Goal: Transaction & Acquisition: Book appointment/travel/reservation

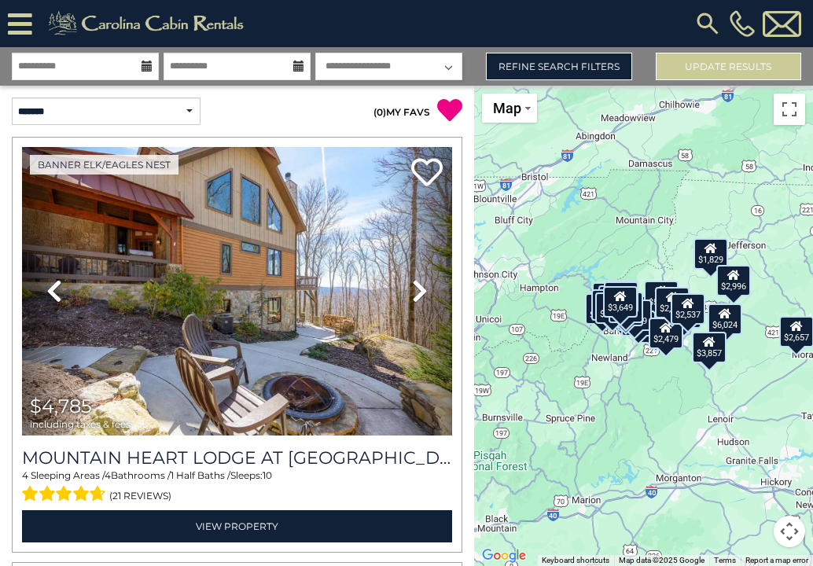
select select "*"
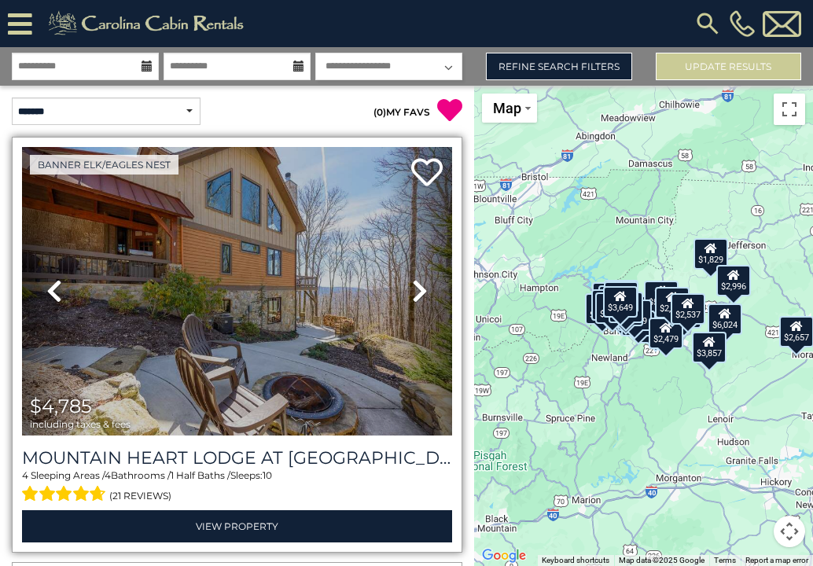
click at [425, 244] on link "Next" at bounding box center [420, 291] width 64 height 289
click at [411, 240] on link "Next" at bounding box center [420, 291] width 64 height 289
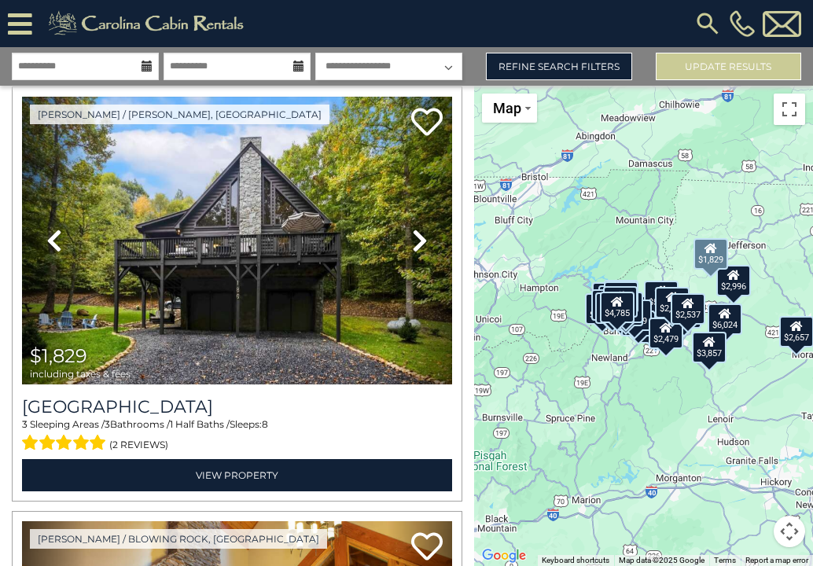
click at [412, 240] on icon at bounding box center [420, 240] width 16 height 25
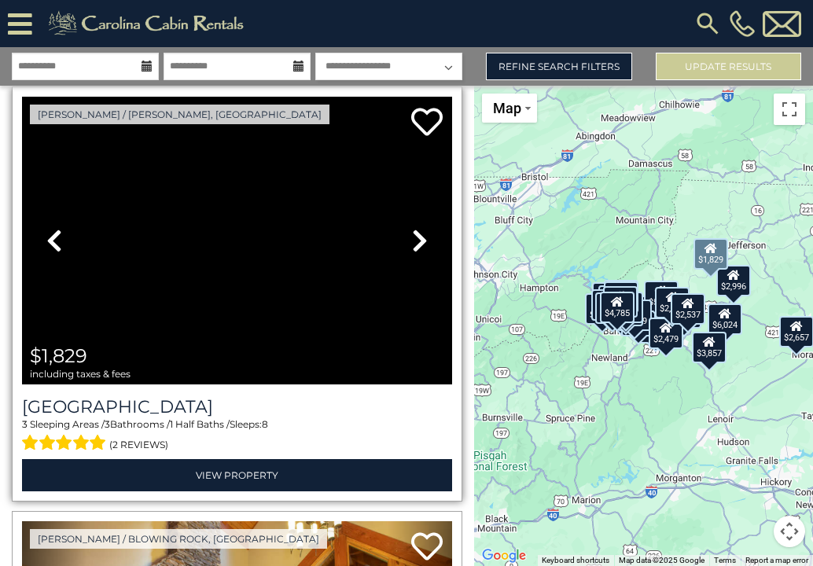
scroll to position [0, 0]
click at [419, 246] on icon at bounding box center [420, 240] width 16 height 25
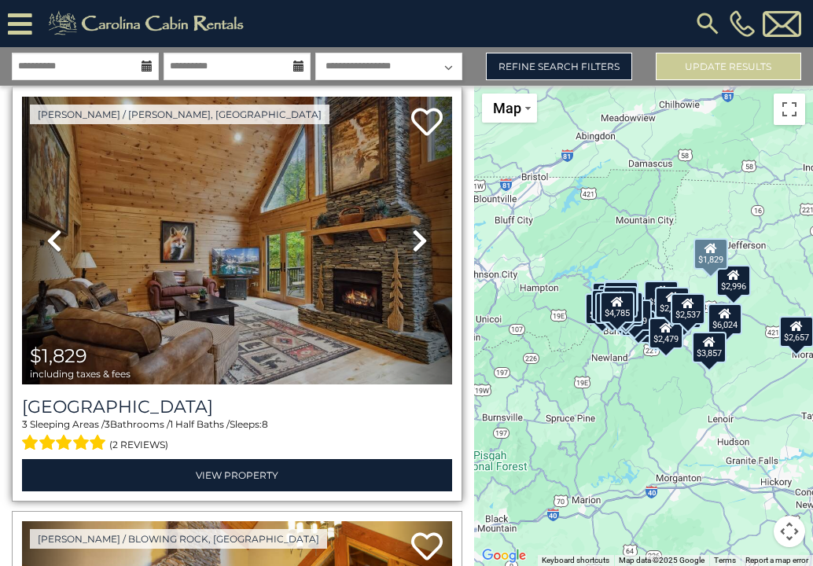
click at [419, 246] on icon at bounding box center [420, 240] width 16 height 25
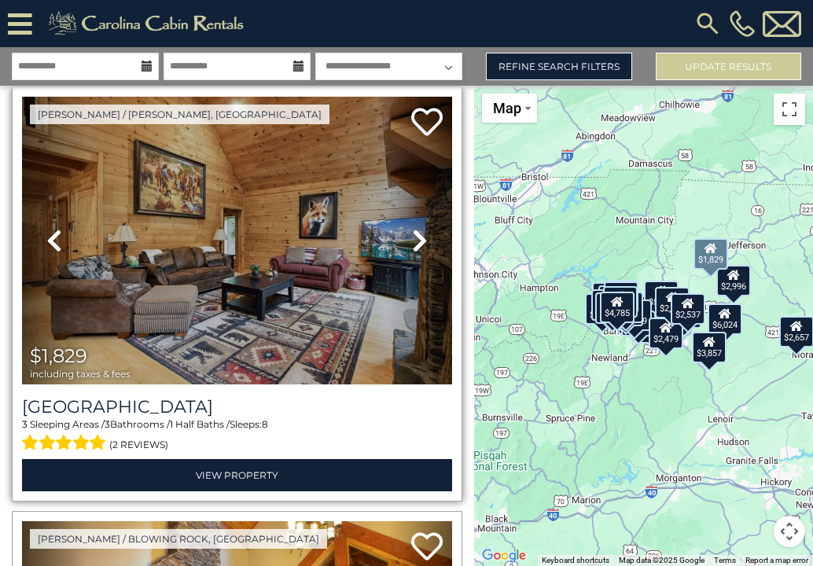
click at [419, 246] on icon at bounding box center [420, 240] width 16 height 25
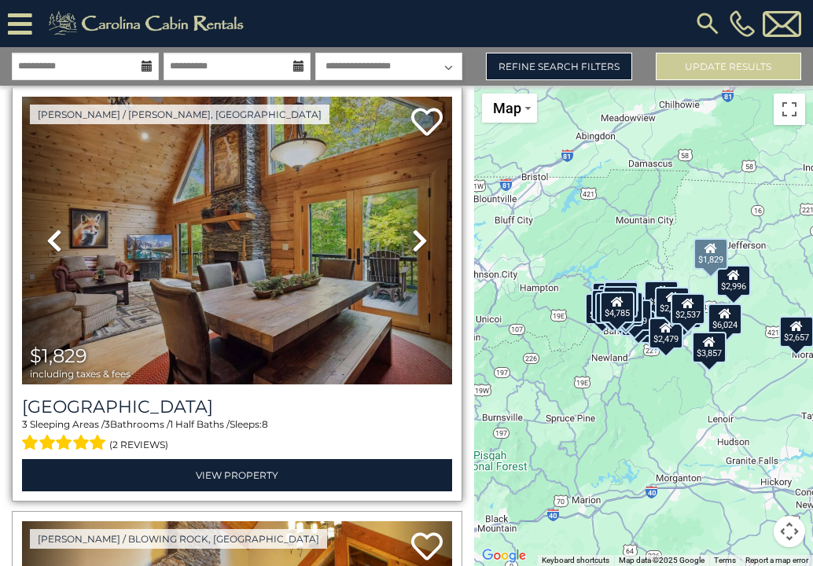
click at [419, 246] on icon at bounding box center [420, 240] width 16 height 25
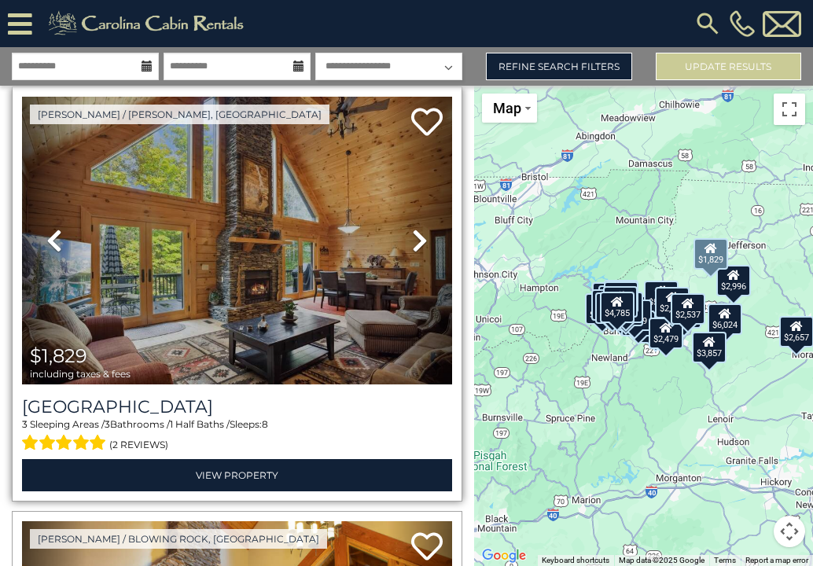
click at [419, 246] on icon at bounding box center [420, 240] width 16 height 25
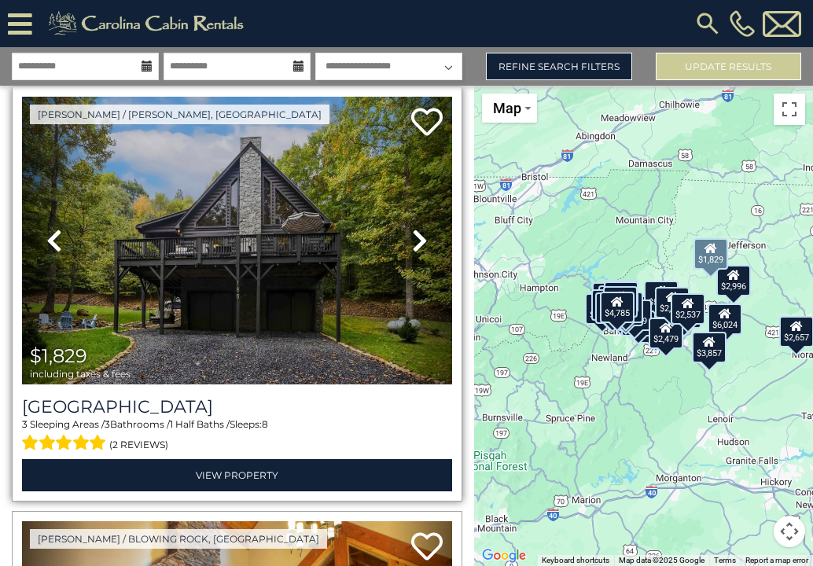
click at [419, 246] on icon at bounding box center [420, 240] width 16 height 25
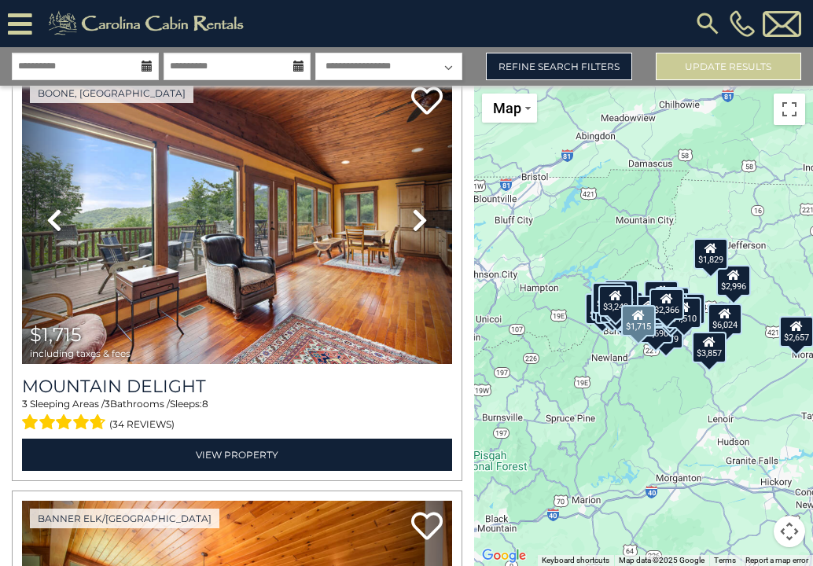
scroll to position [6019, 0]
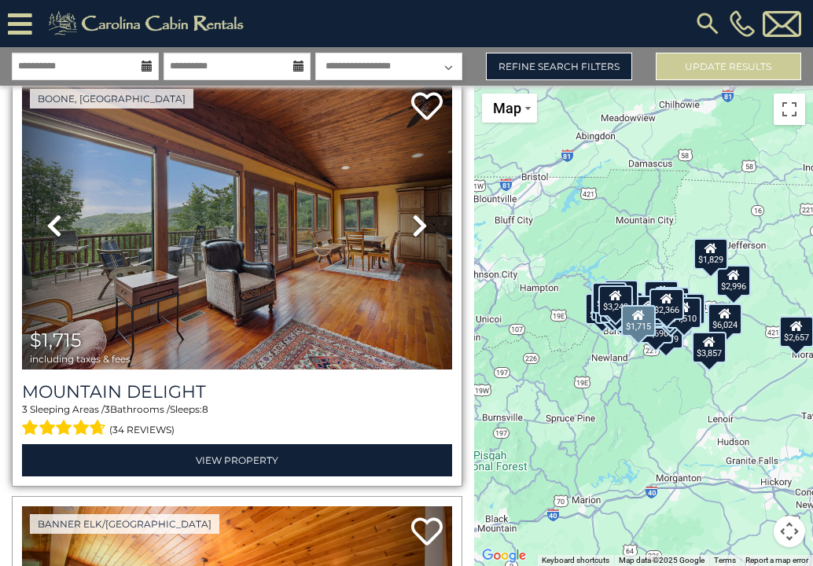
click at [425, 231] on icon at bounding box center [420, 225] width 16 height 25
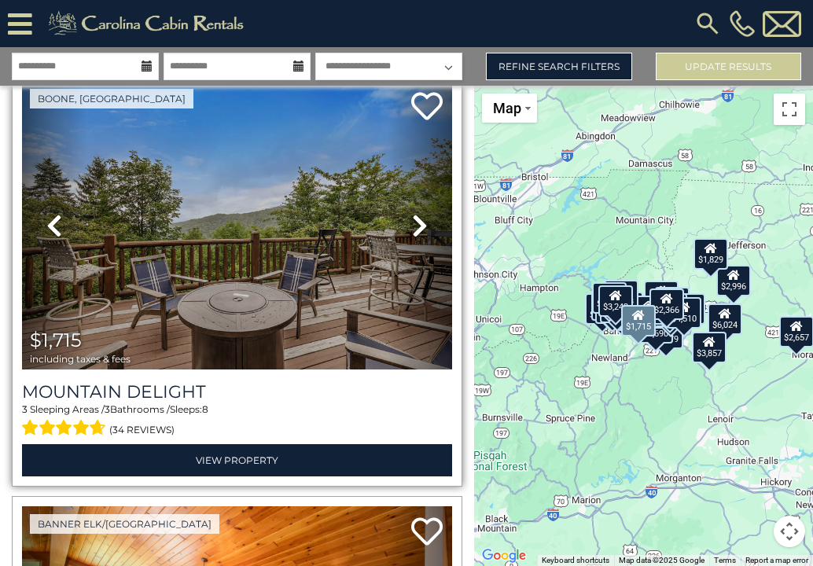
click at [425, 231] on icon at bounding box center [420, 225] width 16 height 25
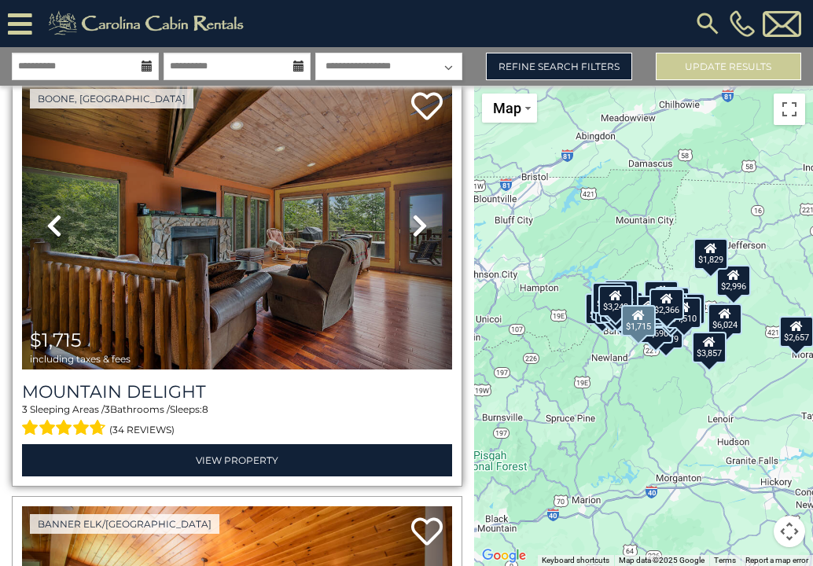
click at [425, 231] on icon at bounding box center [420, 225] width 16 height 25
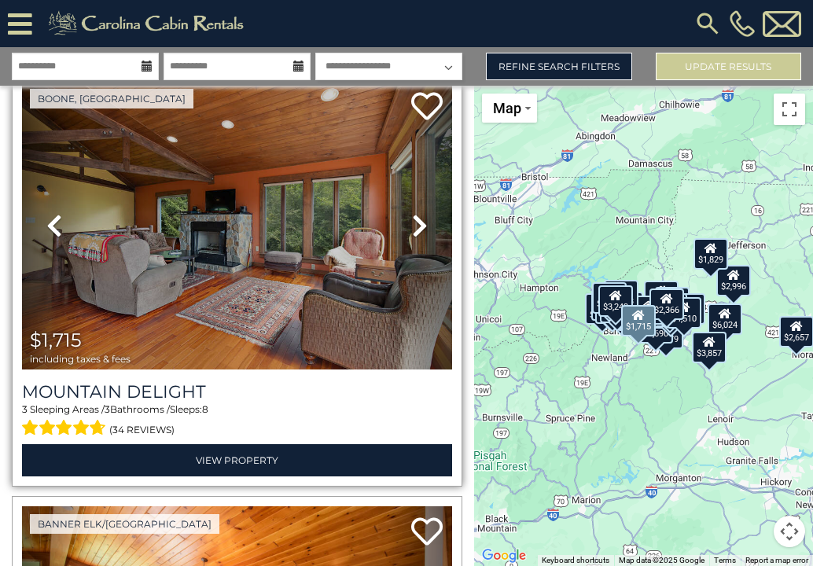
click at [425, 231] on icon at bounding box center [420, 225] width 16 height 25
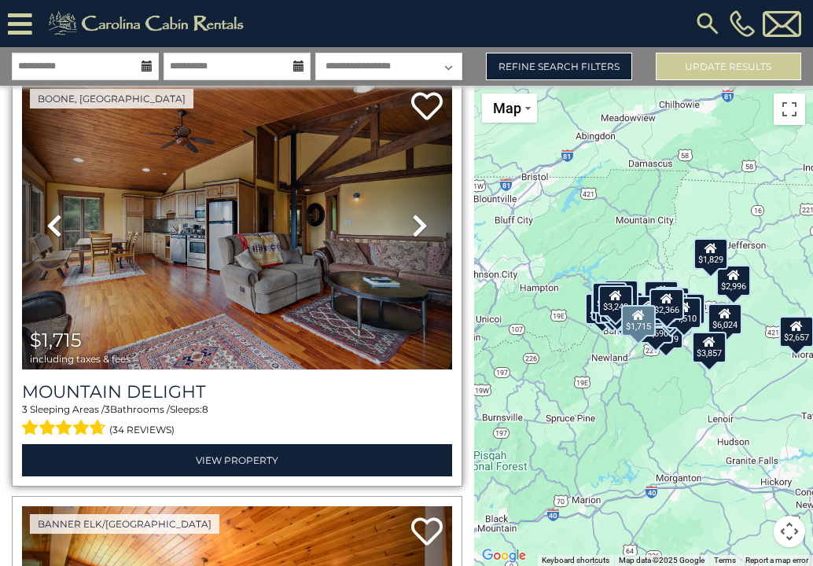
click at [425, 231] on icon at bounding box center [420, 225] width 16 height 25
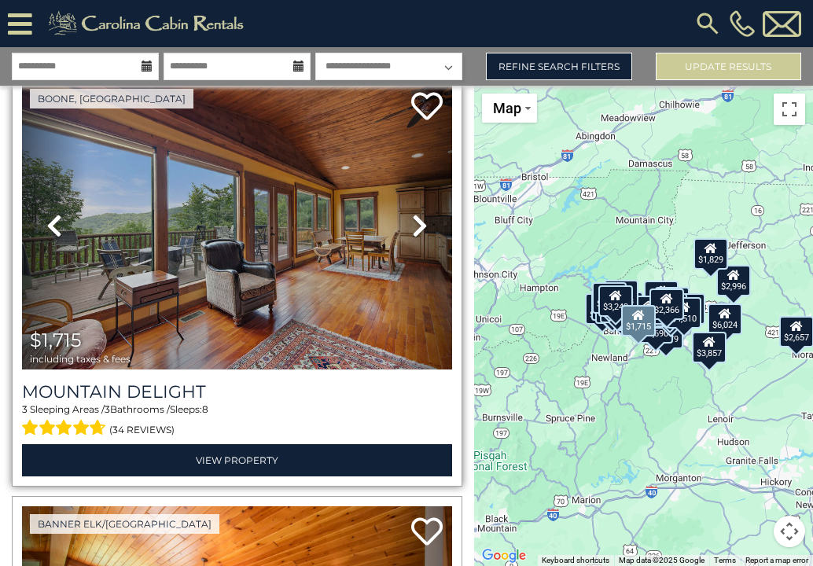
click at [425, 231] on icon at bounding box center [420, 225] width 16 height 25
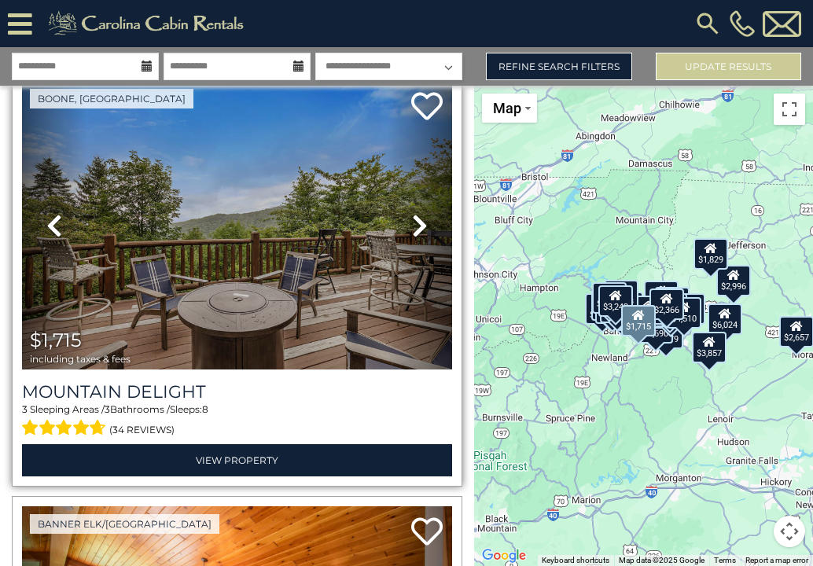
click at [425, 231] on icon at bounding box center [420, 225] width 16 height 25
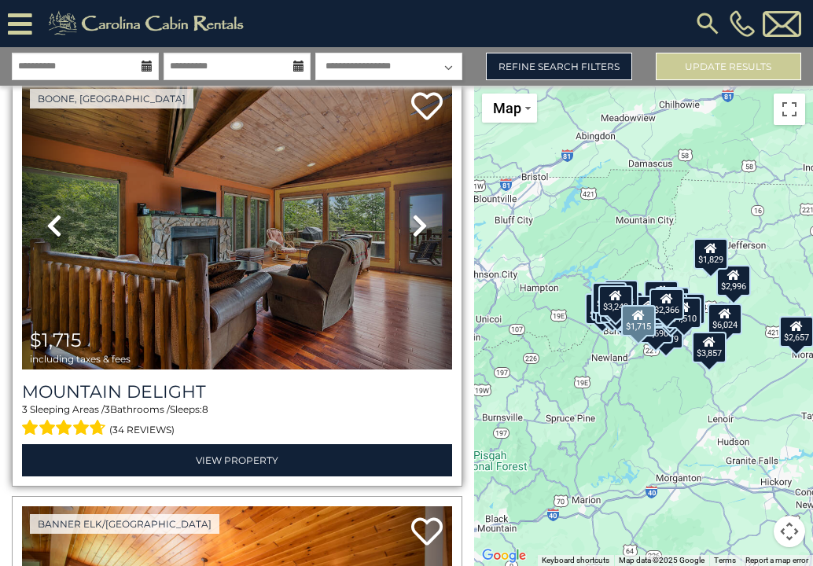
click at [425, 231] on icon at bounding box center [420, 225] width 16 height 25
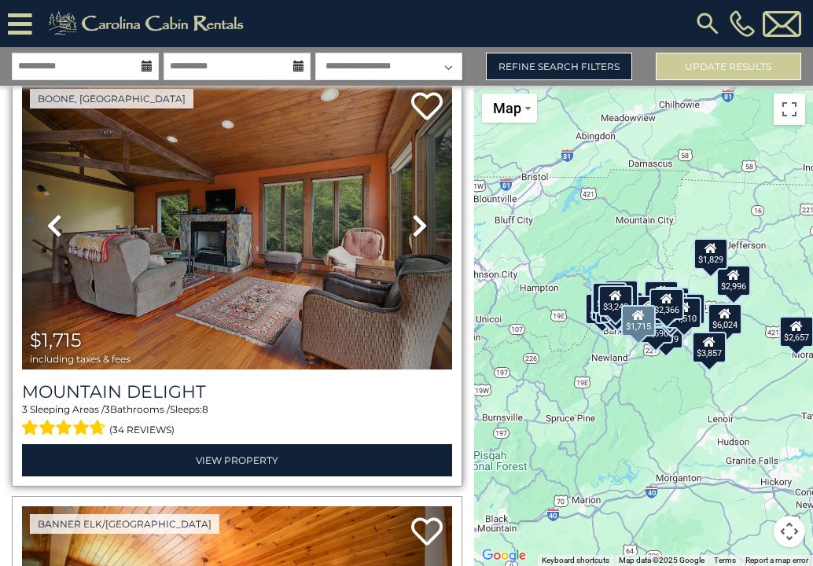
click at [425, 231] on icon at bounding box center [420, 225] width 16 height 25
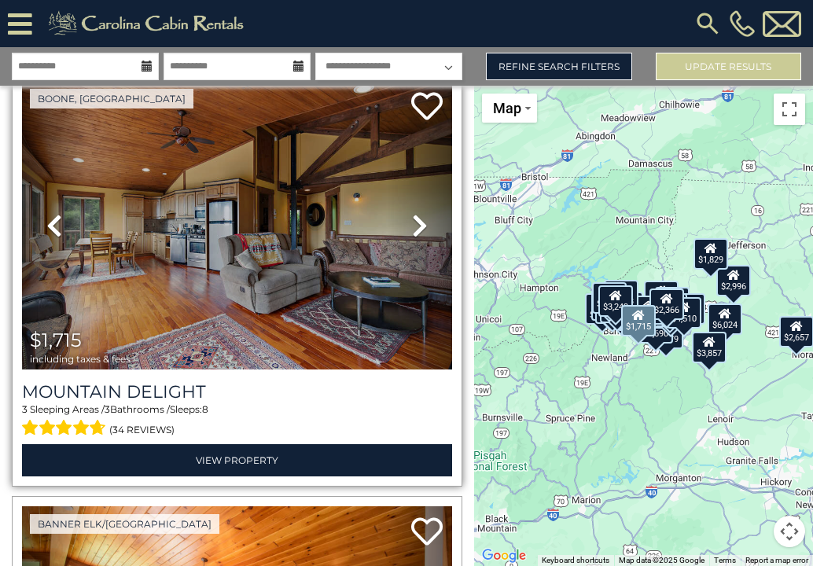
click at [425, 231] on icon at bounding box center [420, 225] width 16 height 25
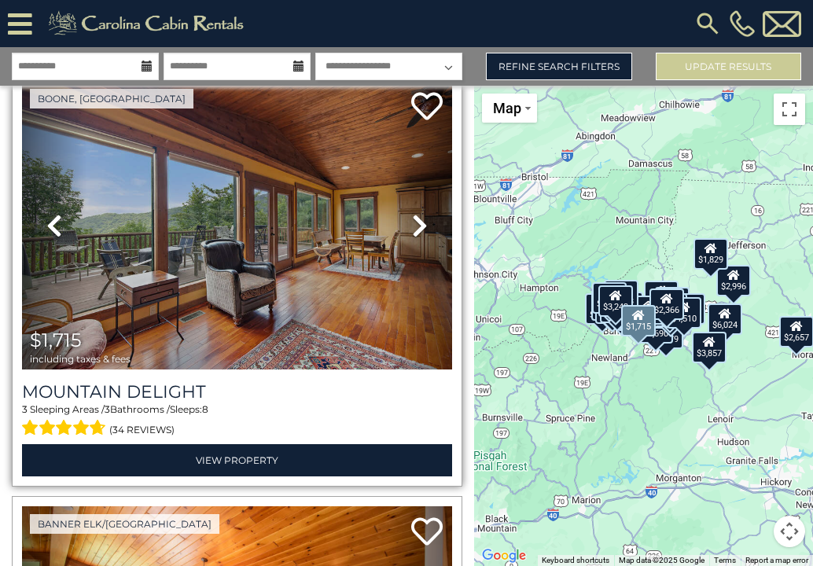
click at [425, 231] on icon at bounding box center [420, 225] width 16 height 25
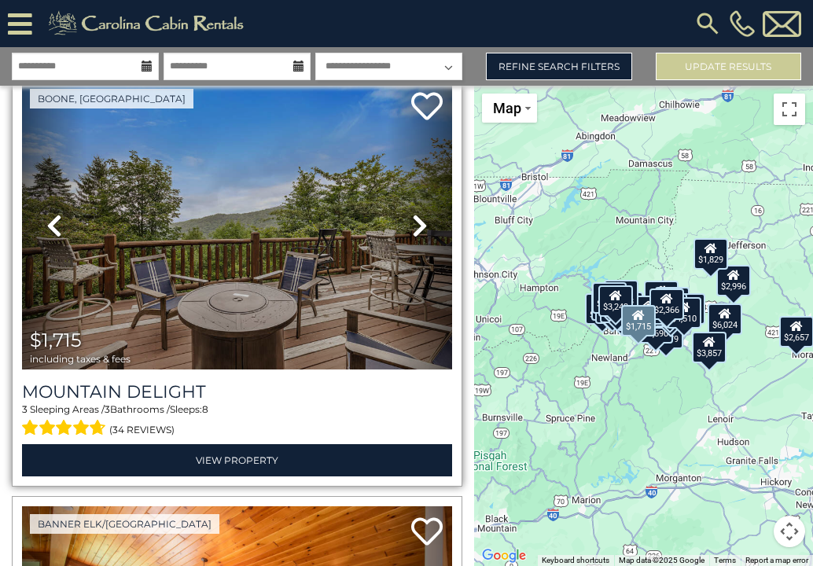
click at [425, 231] on icon at bounding box center [420, 225] width 16 height 25
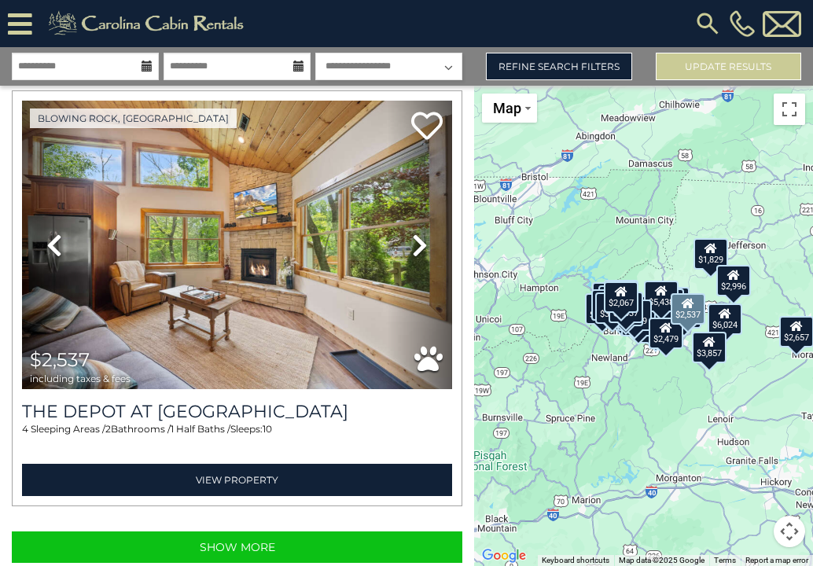
scroll to position [12413, 0]
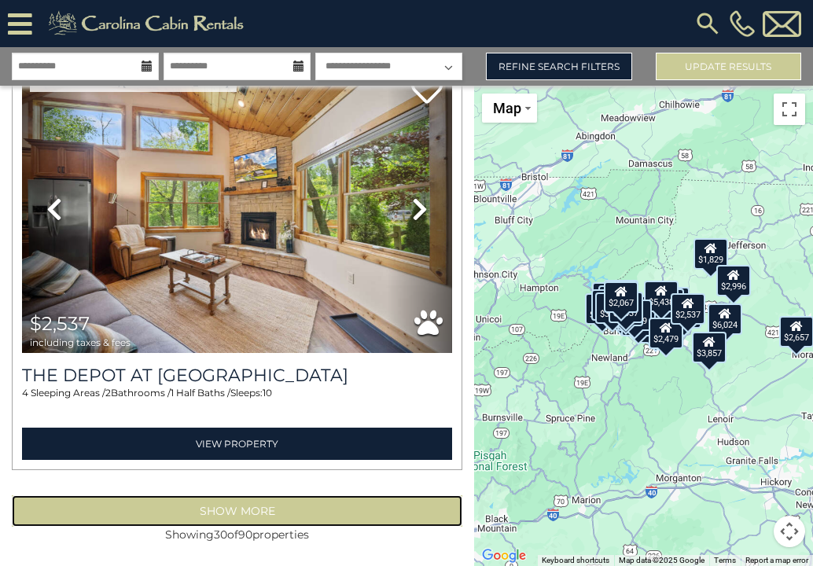
click at [258, 510] on button "Show More" at bounding box center [237, 510] width 450 height 31
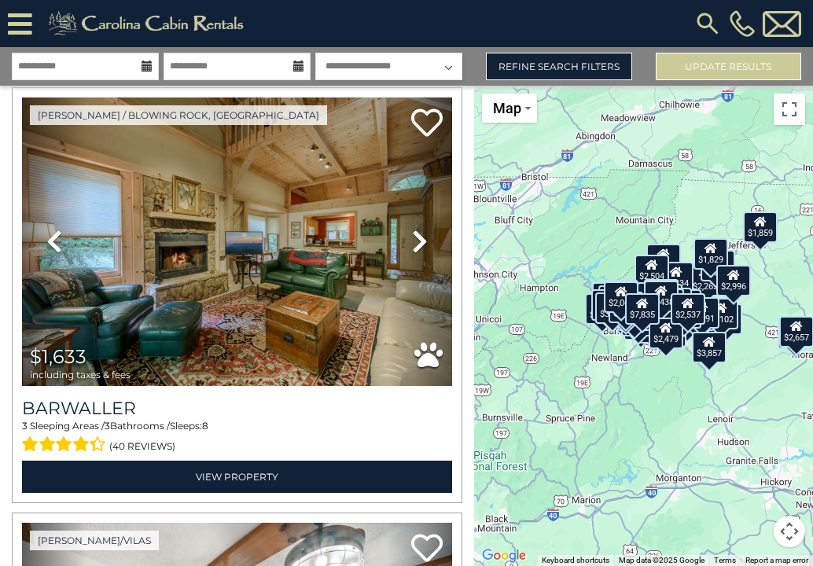
scroll to position [13624, 0]
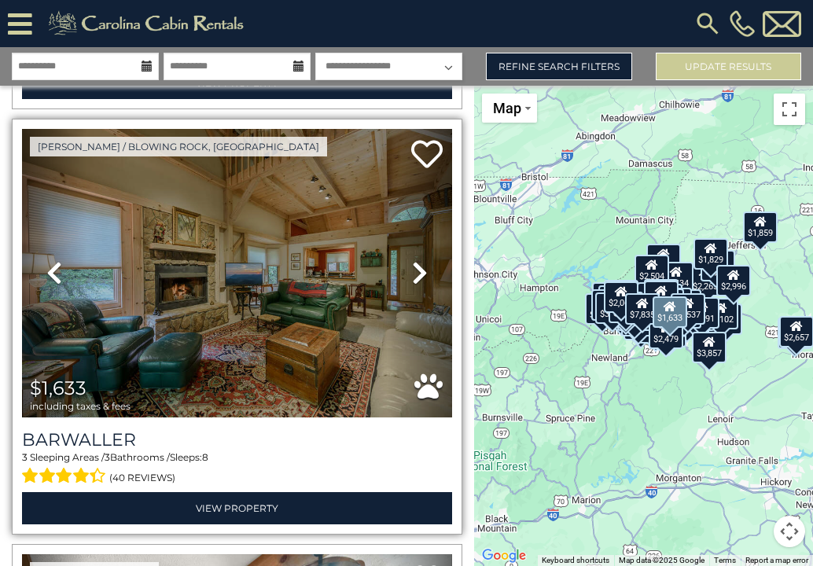
click at [416, 277] on icon at bounding box center [420, 272] width 16 height 25
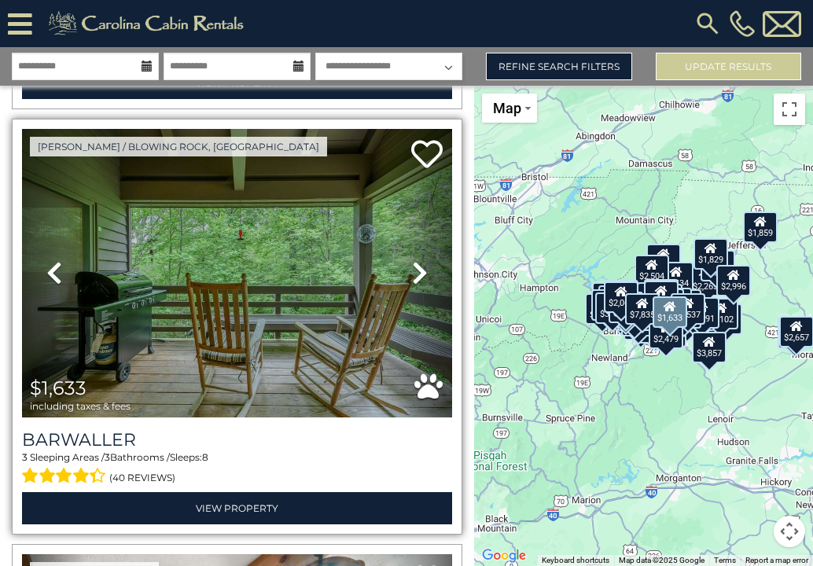
click at [416, 277] on icon at bounding box center [420, 272] width 16 height 25
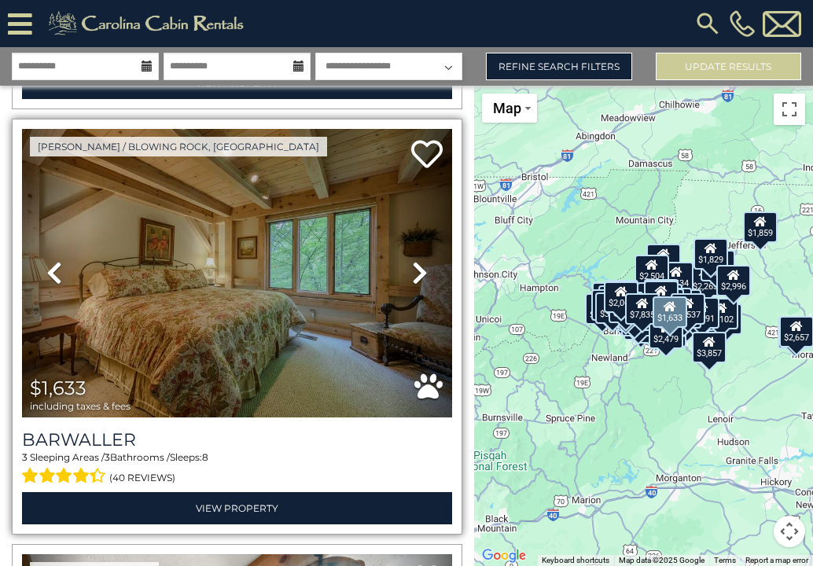
click at [416, 277] on icon at bounding box center [420, 272] width 16 height 25
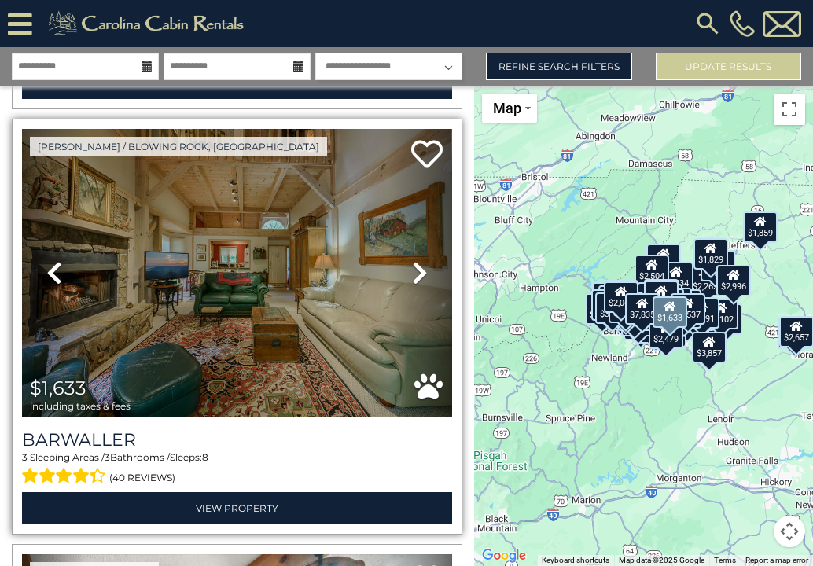
click at [416, 277] on icon at bounding box center [420, 272] width 16 height 25
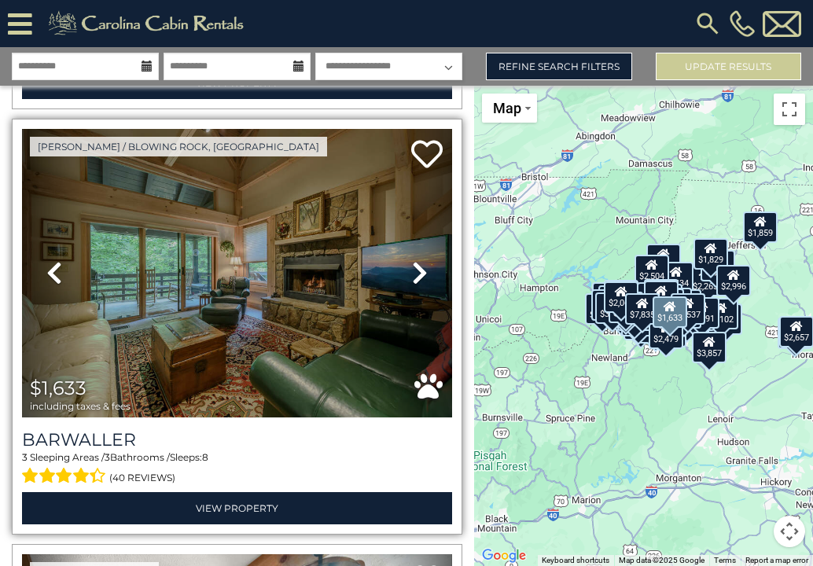
click at [416, 277] on icon at bounding box center [420, 272] width 16 height 25
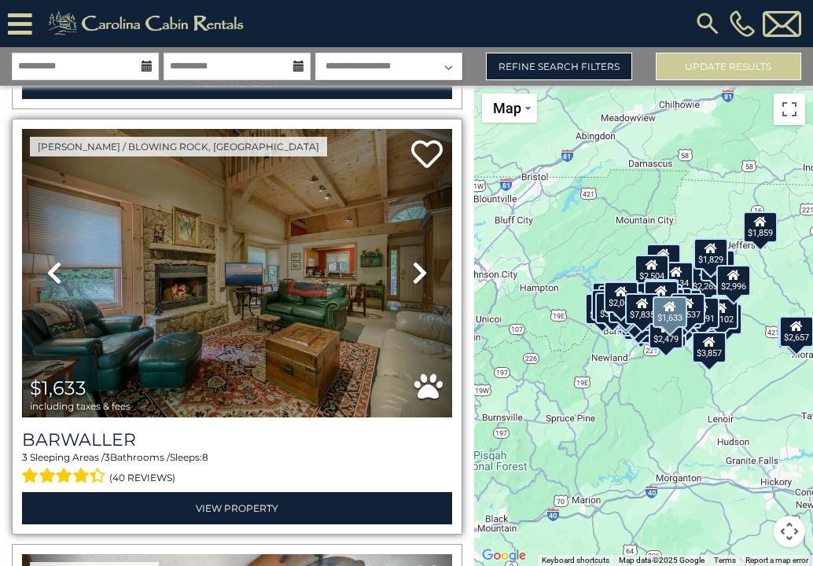
click at [416, 277] on icon at bounding box center [420, 272] width 16 height 25
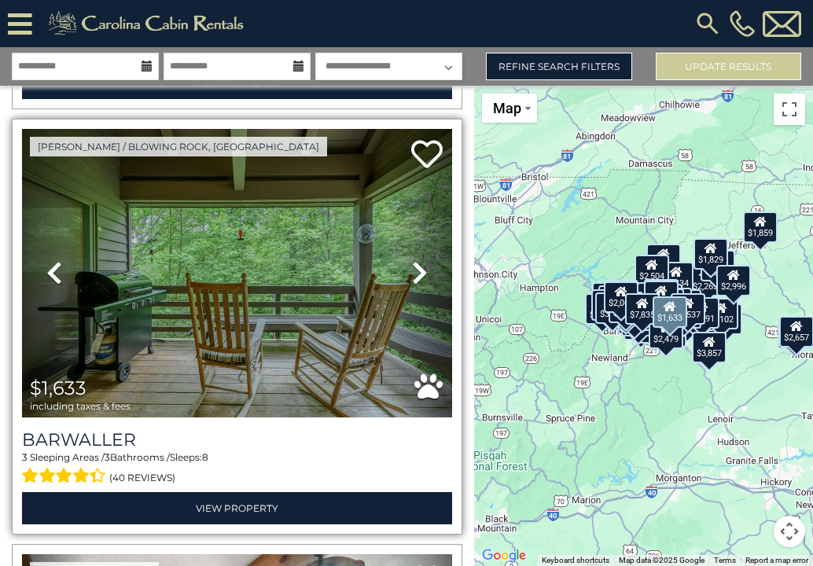
click at [416, 277] on icon at bounding box center [420, 272] width 16 height 25
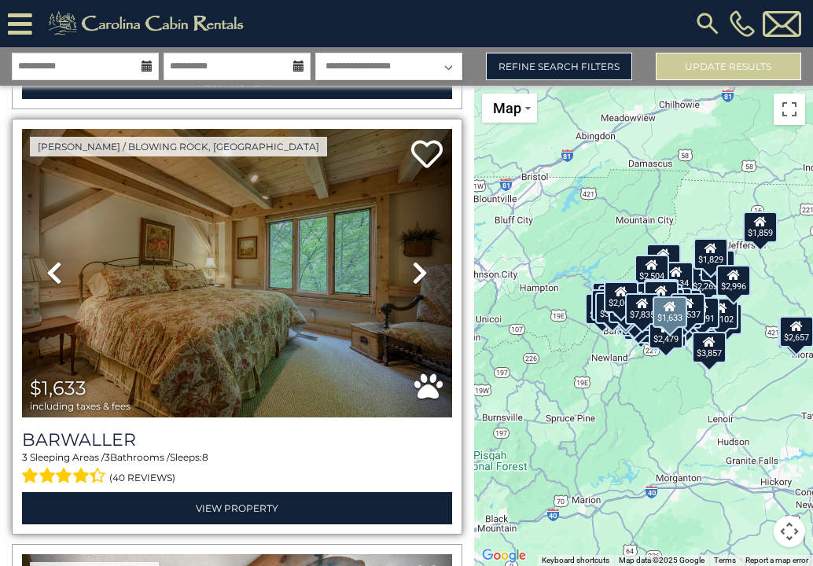
click at [416, 277] on icon at bounding box center [420, 272] width 16 height 25
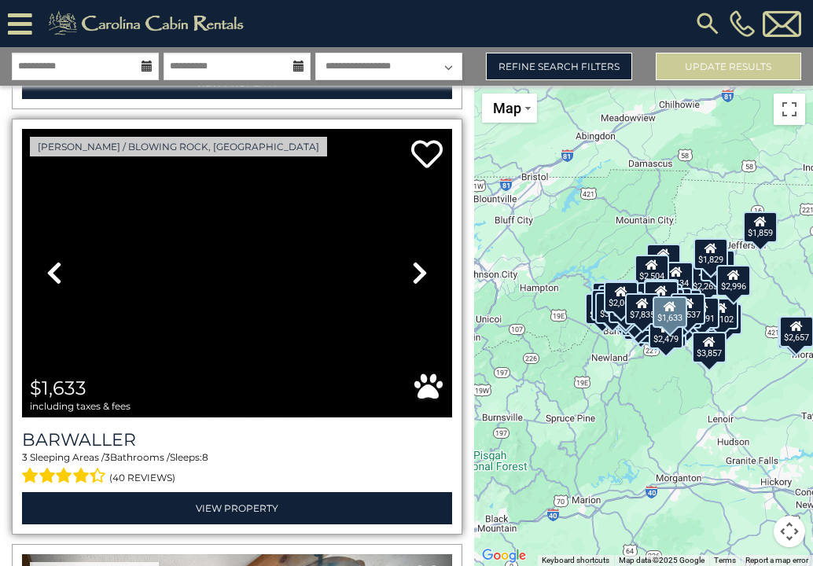
click at [323, 450] on div "3 Sleeping Areas / 3 Bathrooms / Sleeps: 8 (40 reviews)" at bounding box center [237, 469] width 430 height 38
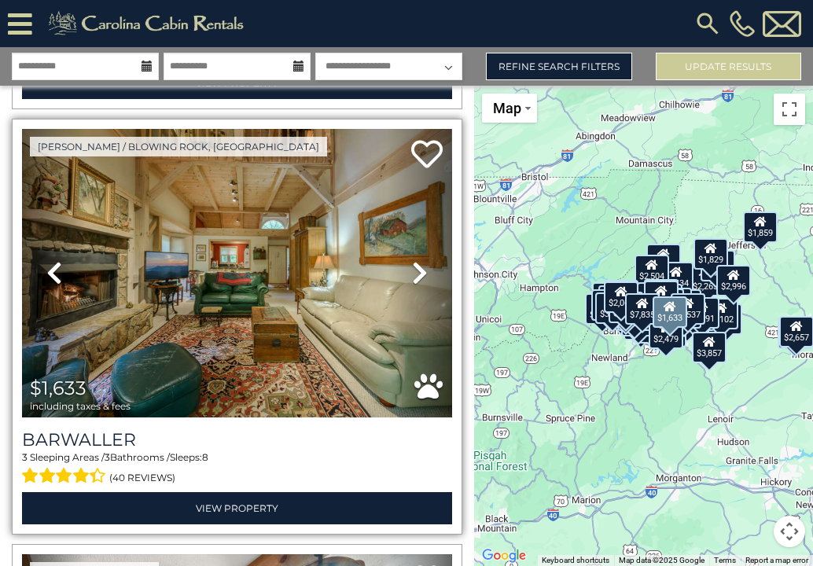
click at [323, 450] on div "3 Sleeping Areas / 3 Bathrooms / Sleeps: 8 (40 reviews)" at bounding box center [237, 469] width 430 height 38
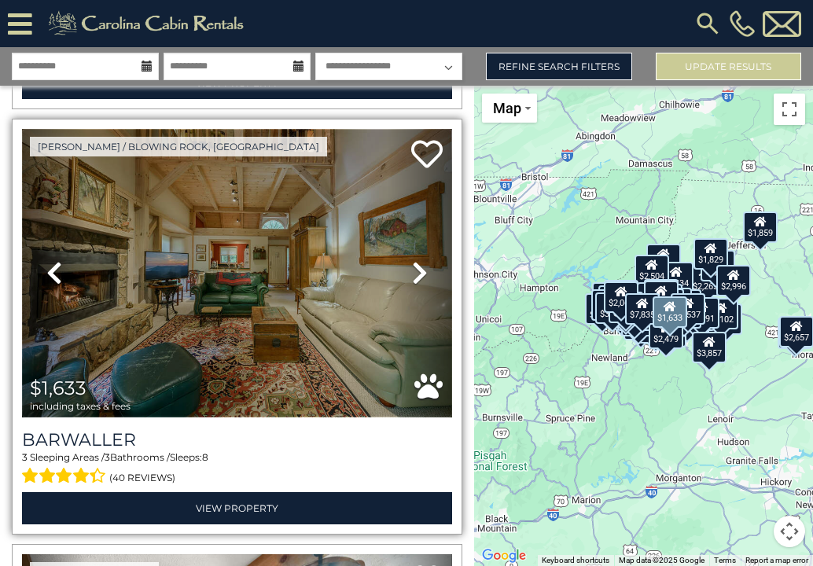
click at [325, 410] on img at bounding box center [237, 273] width 430 height 289
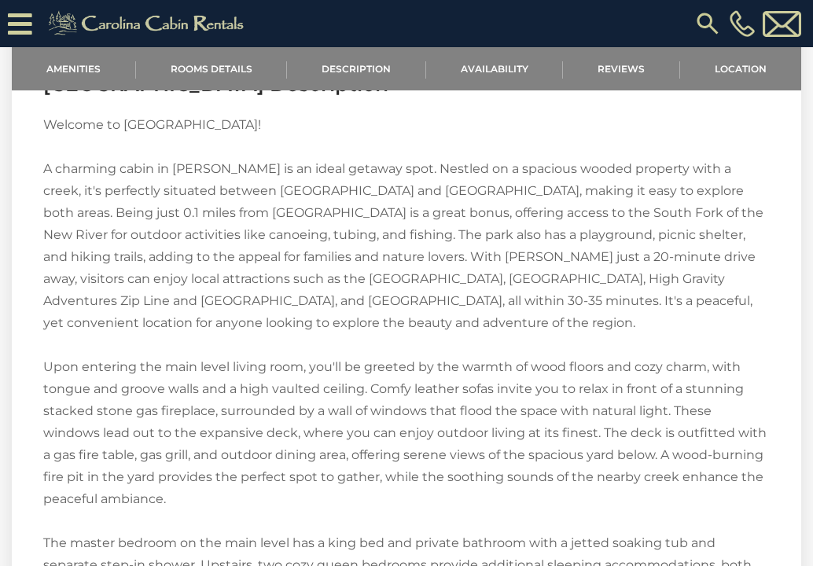
scroll to position [1809, 0]
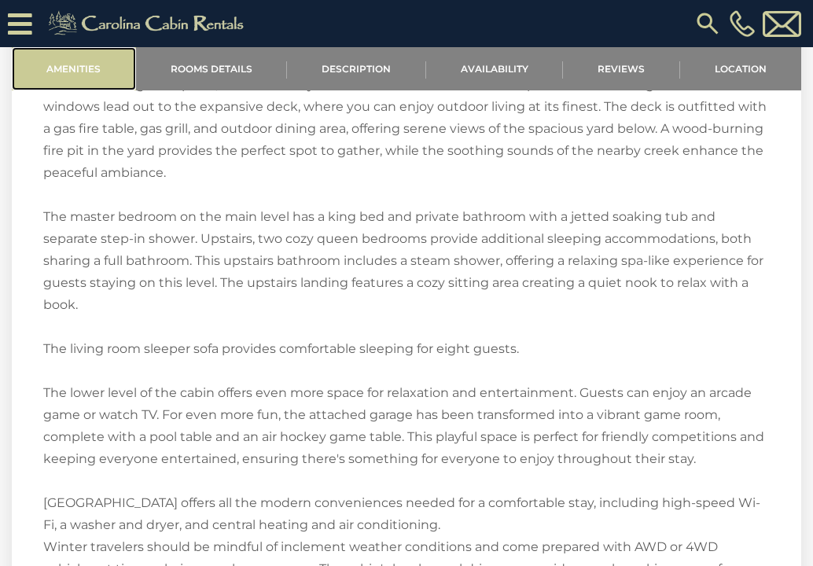
click at [81, 79] on link "Amenities" at bounding box center [74, 68] width 124 height 43
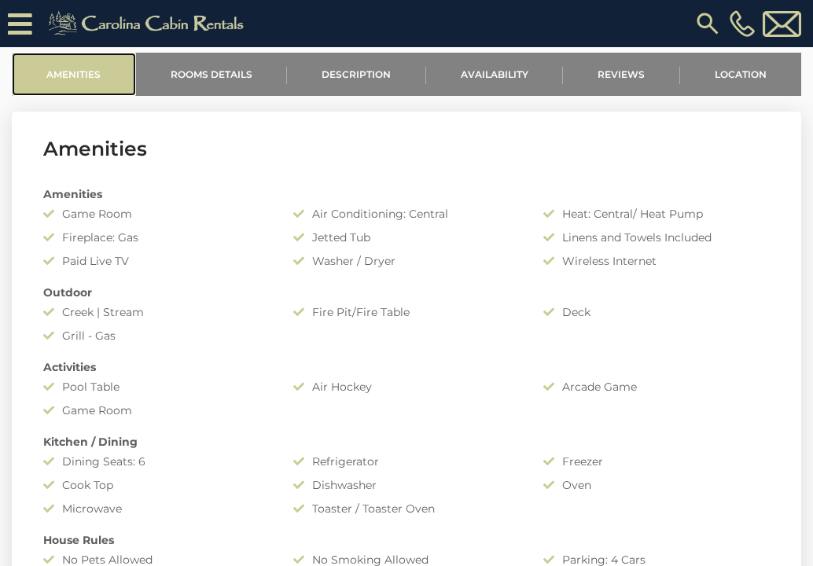
scroll to position [508, 0]
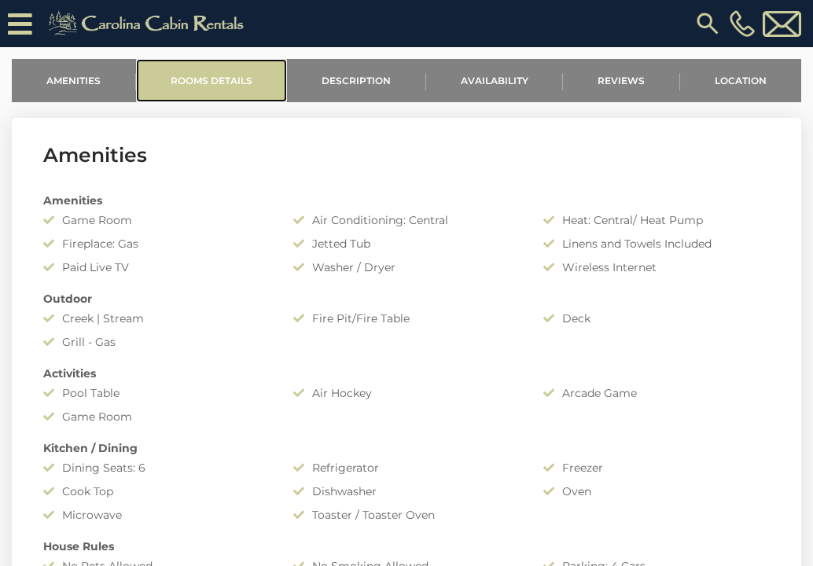
click at [238, 78] on link "Rooms Details" at bounding box center [212, 80] width 152 height 43
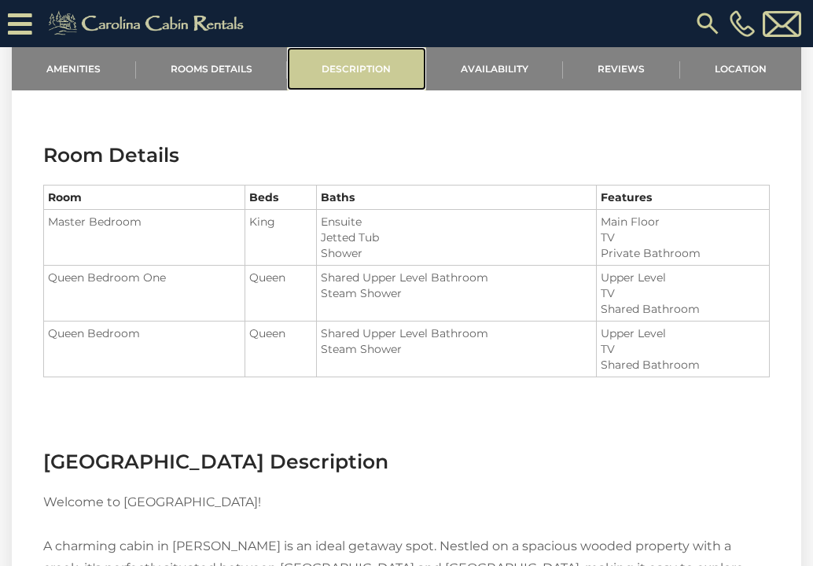
click at [369, 56] on link "Description" at bounding box center [356, 68] width 139 height 43
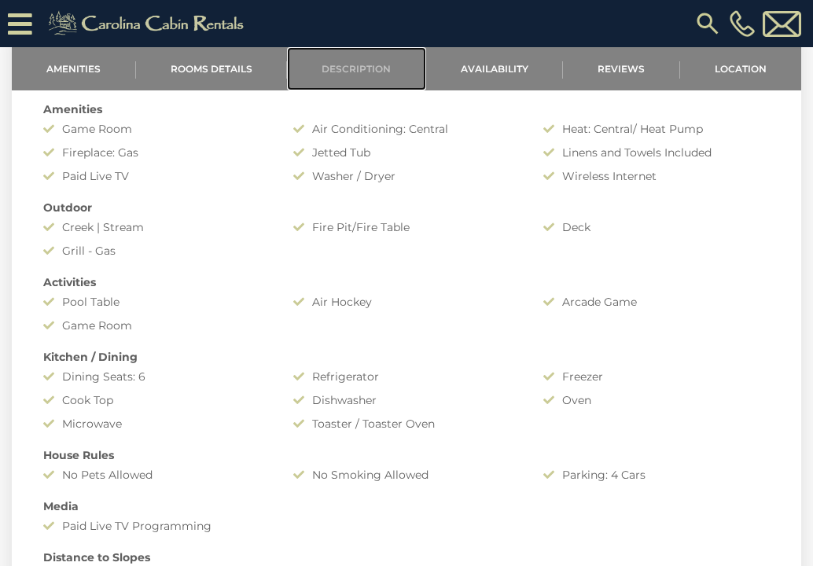
scroll to position [0, 0]
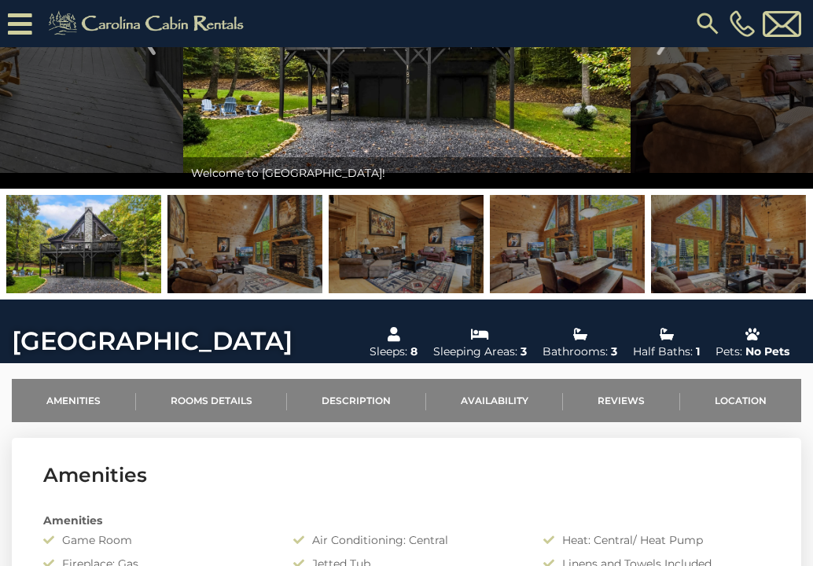
click at [277, 274] on img at bounding box center [244, 244] width 155 height 98
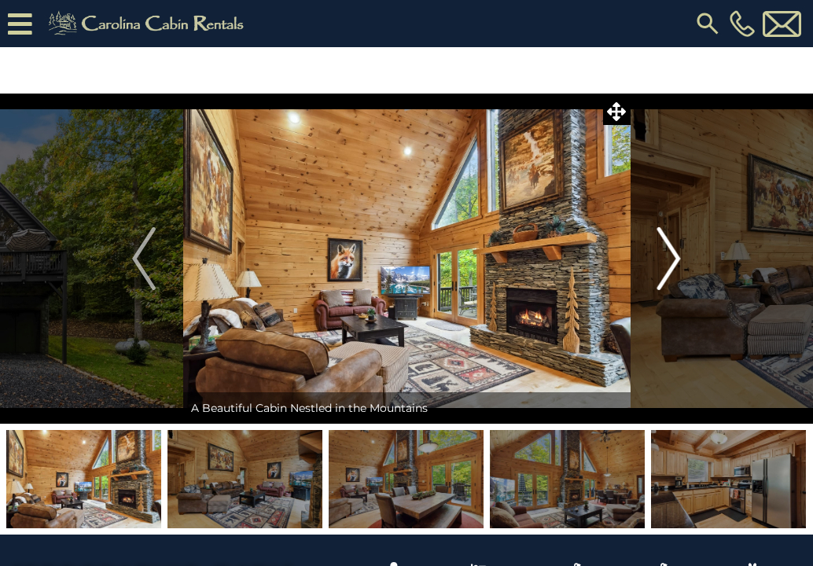
click at [672, 256] on img "Next" at bounding box center [669, 258] width 24 height 63
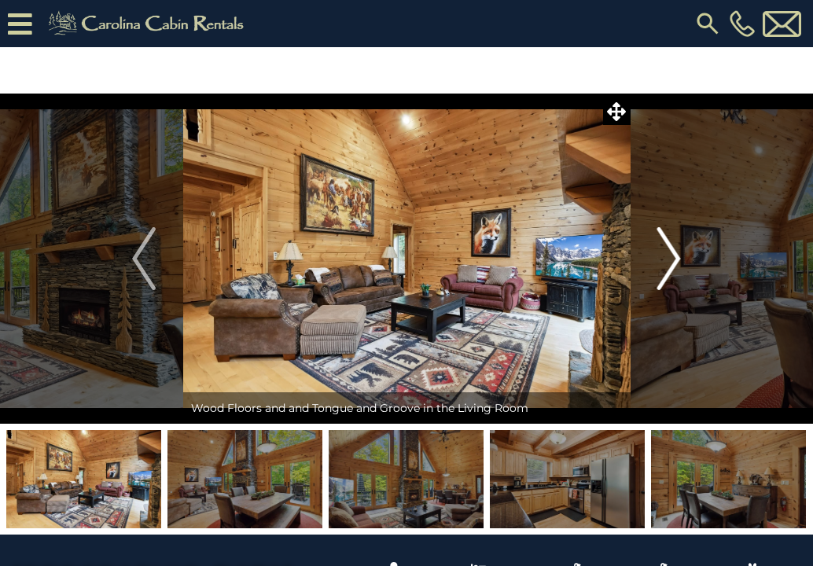
click at [672, 256] on img "Next" at bounding box center [669, 258] width 24 height 63
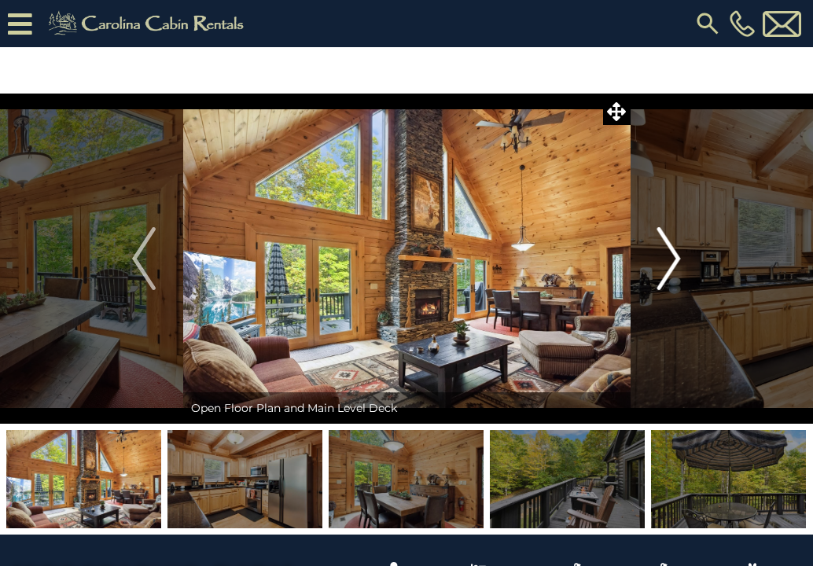
click at [672, 256] on img "Next" at bounding box center [669, 258] width 24 height 63
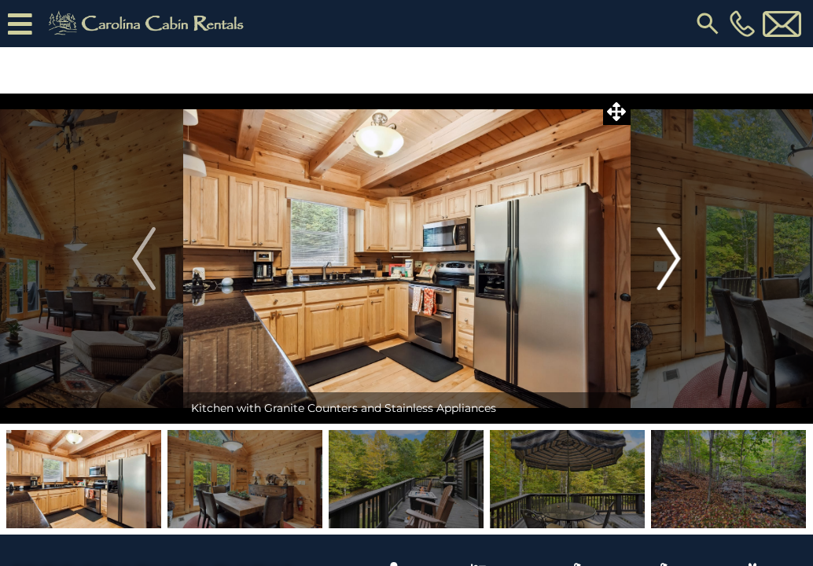
click at [672, 256] on img "Next" at bounding box center [669, 258] width 24 height 63
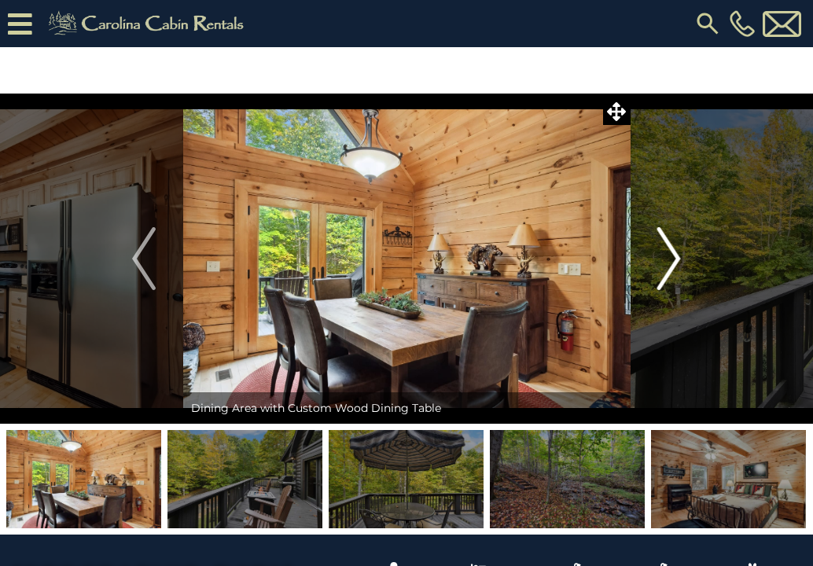
click at [672, 256] on img "Next" at bounding box center [669, 258] width 24 height 63
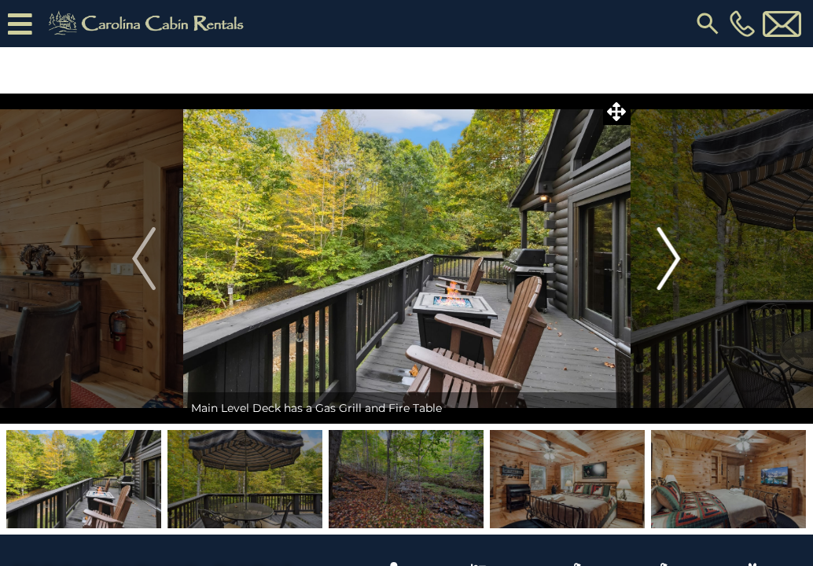
click at [672, 256] on img "Next" at bounding box center [669, 258] width 24 height 63
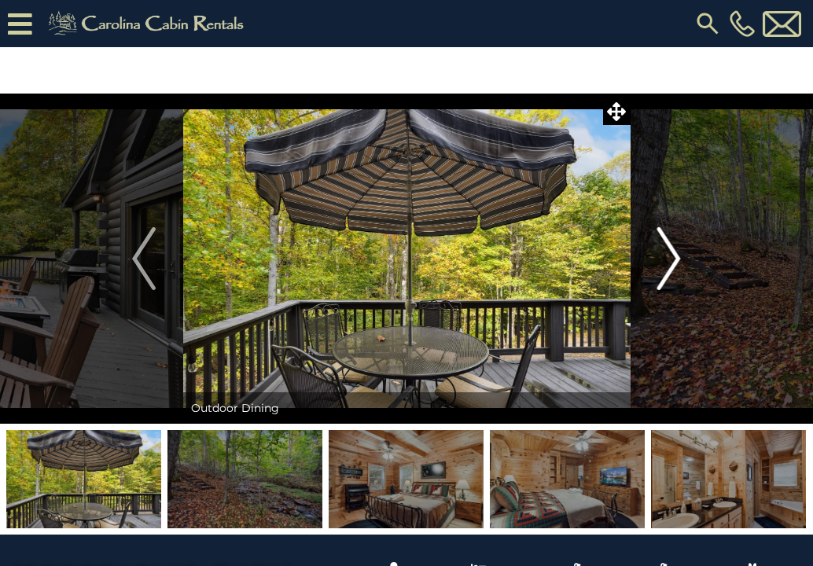
click at [672, 256] on img "Next" at bounding box center [669, 258] width 24 height 63
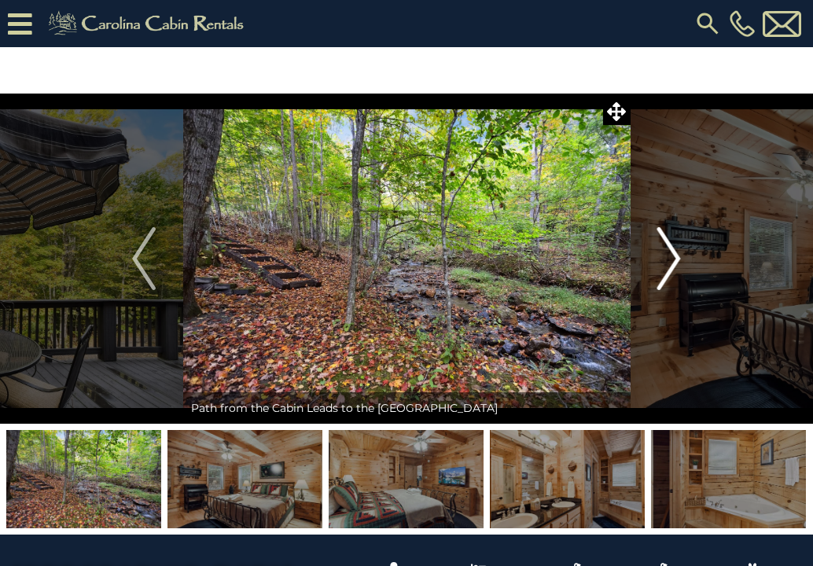
click at [672, 256] on img "Next" at bounding box center [669, 258] width 24 height 63
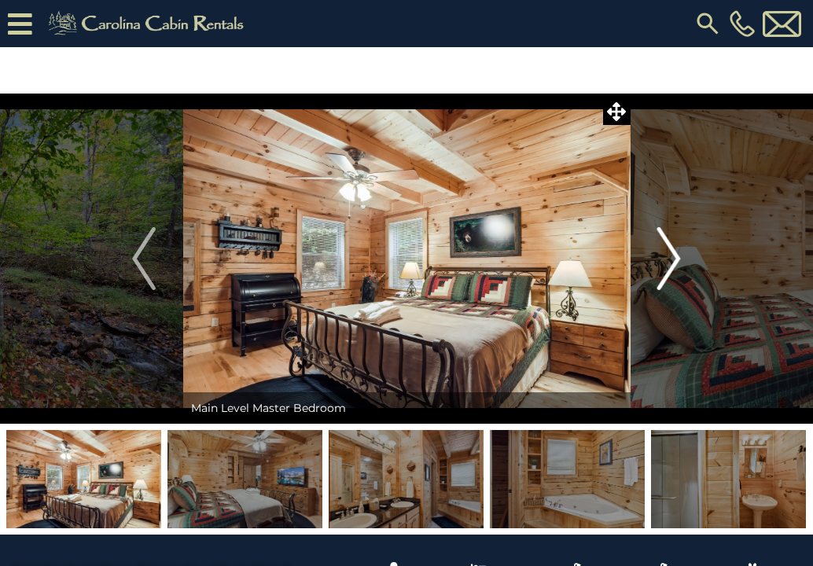
click at [672, 256] on img "Next" at bounding box center [669, 258] width 24 height 63
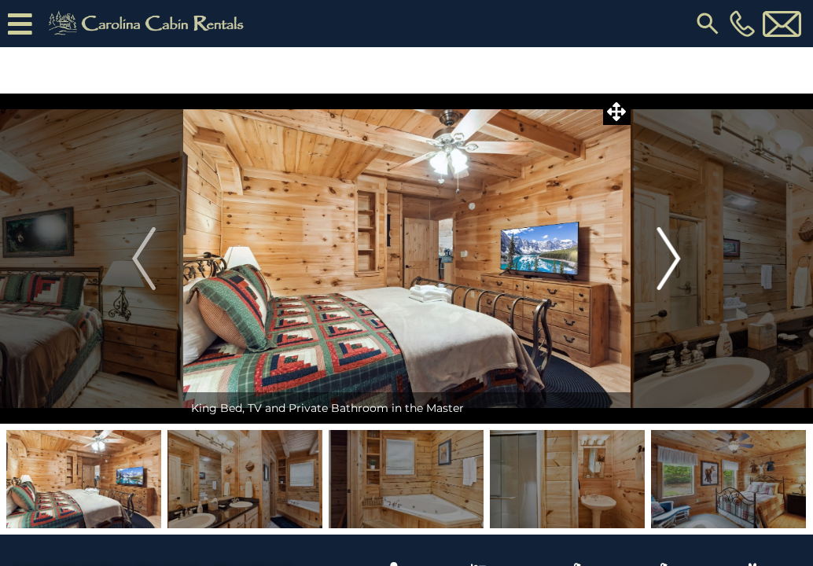
click at [672, 256] on img "Next" at bounding box center [669, 258] width 24 height 63
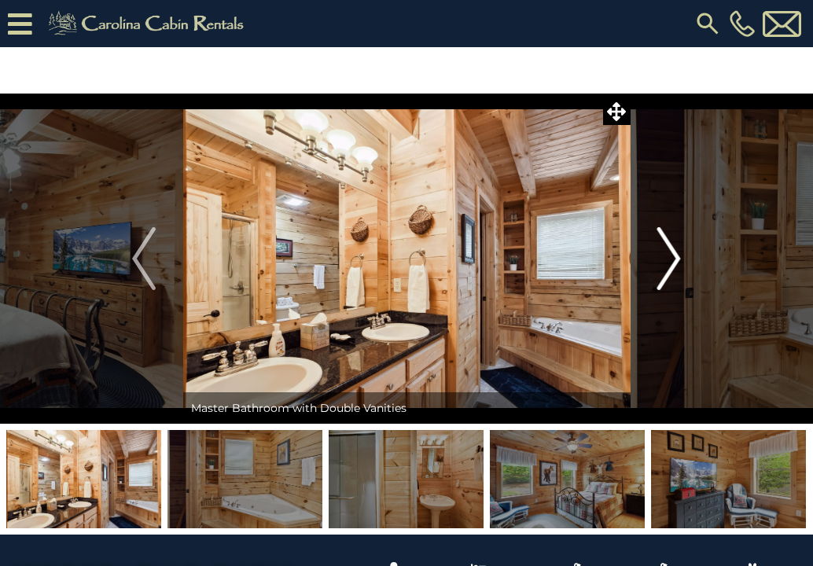
click at [672, 256] on img "Next" at bounding box center [669, 258] width 24 height 63
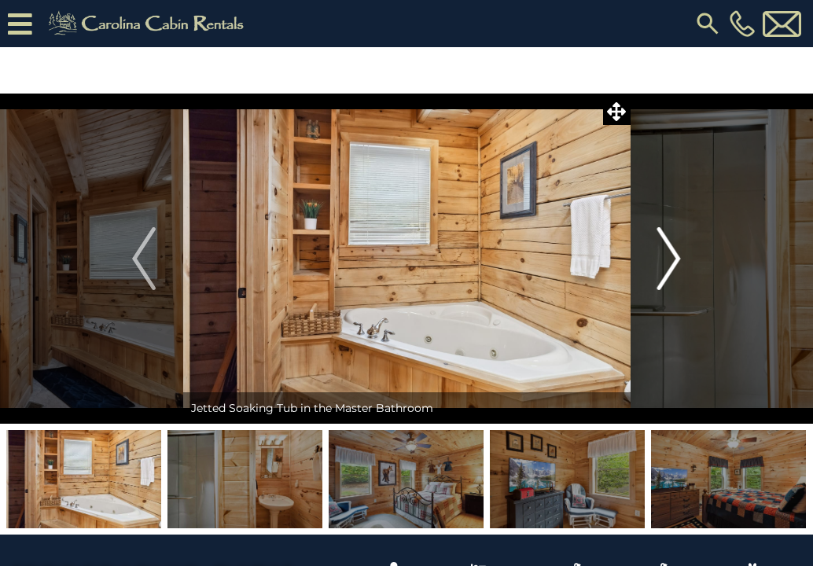
click at [672, 256] on img "Next" at bounding box center [669, 258] width 24 height 63
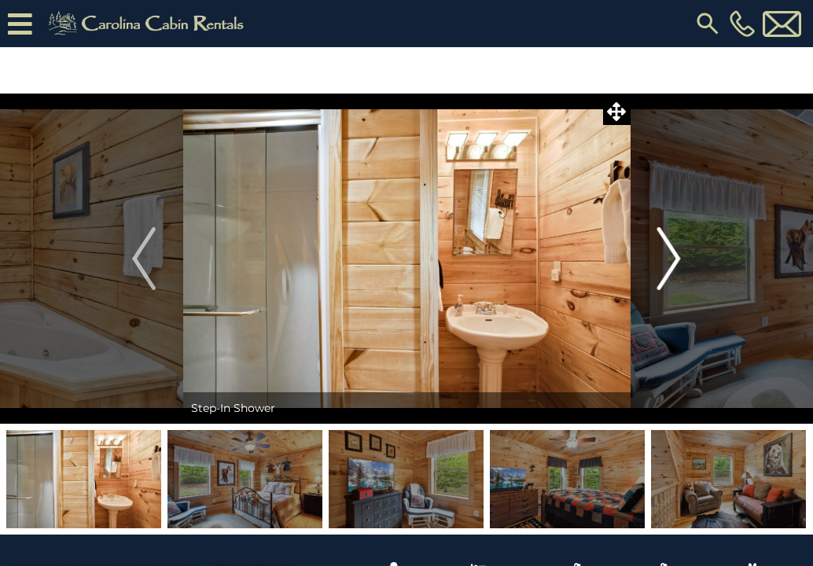
click at [672, 256] on img "Next" at bounding box center [669, 258] width 24 height 63
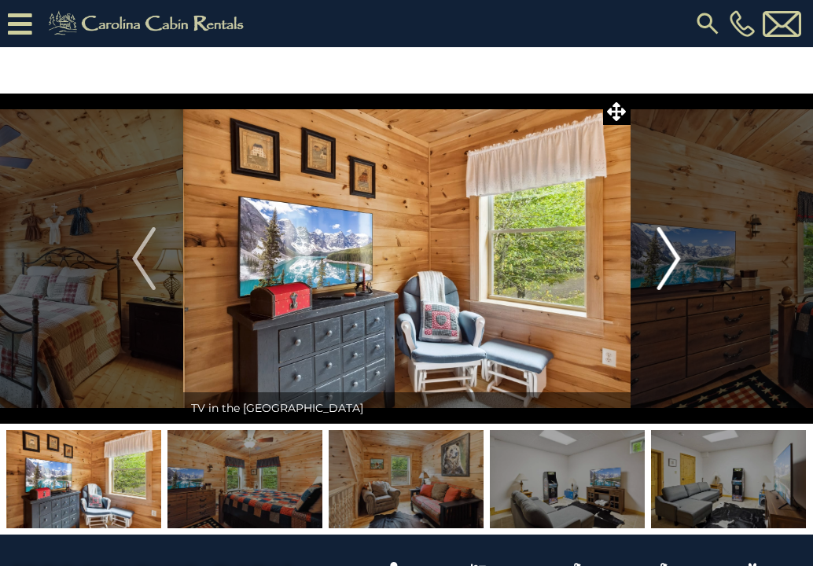
click at [672, 256] on img "Next" at bounding box center [669, 258] width 24 height 63
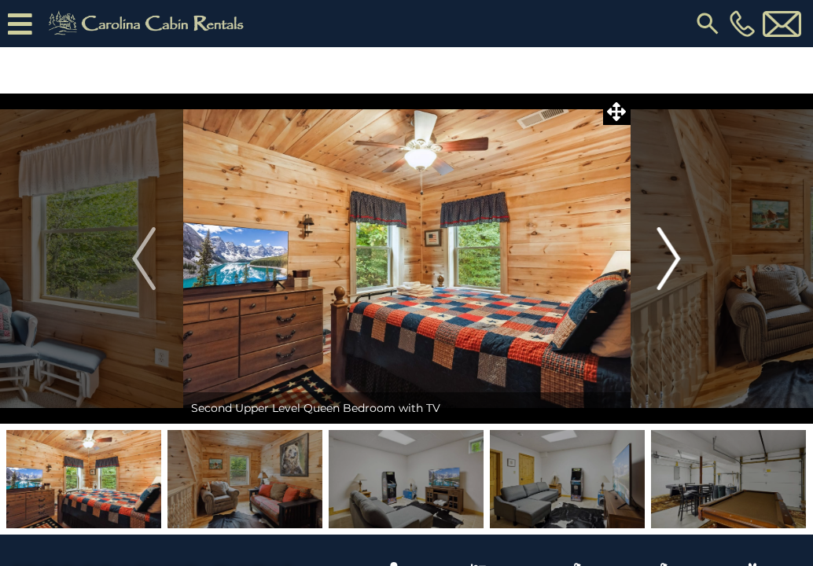
click at [672, 256] on img "Next" at bounding box center [669, 258] width 24 height 63
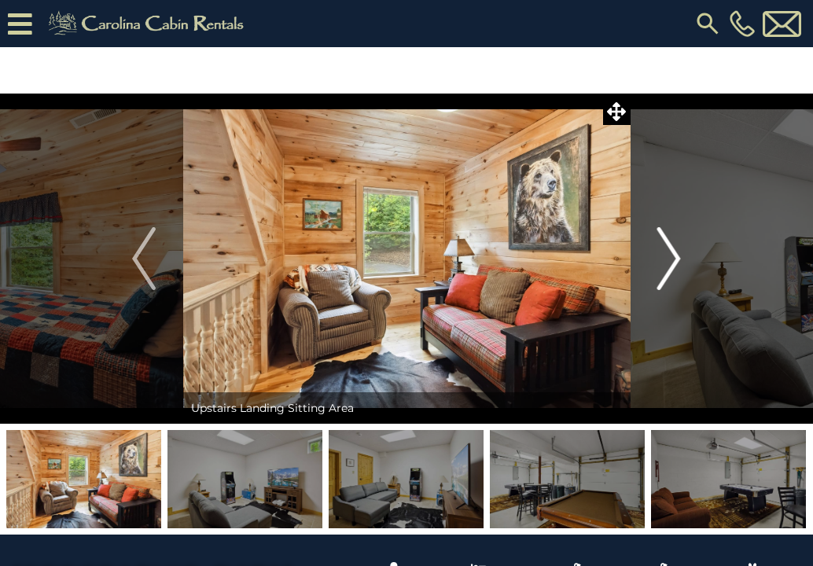
click at [672, 256] on img "Next" at bounding box center [669, 258] width 24 height 63
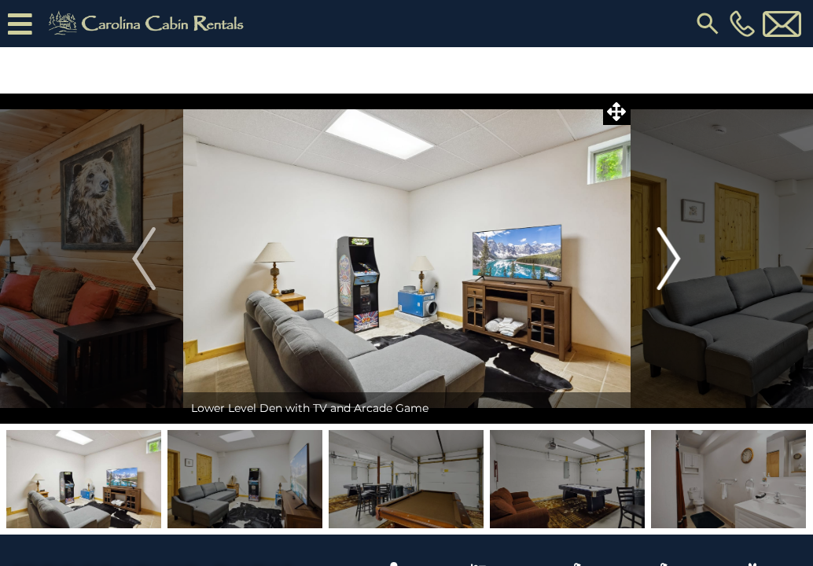
click at [672, 256] on img "Next" at bounding box center [669, 258] width 24 height 63
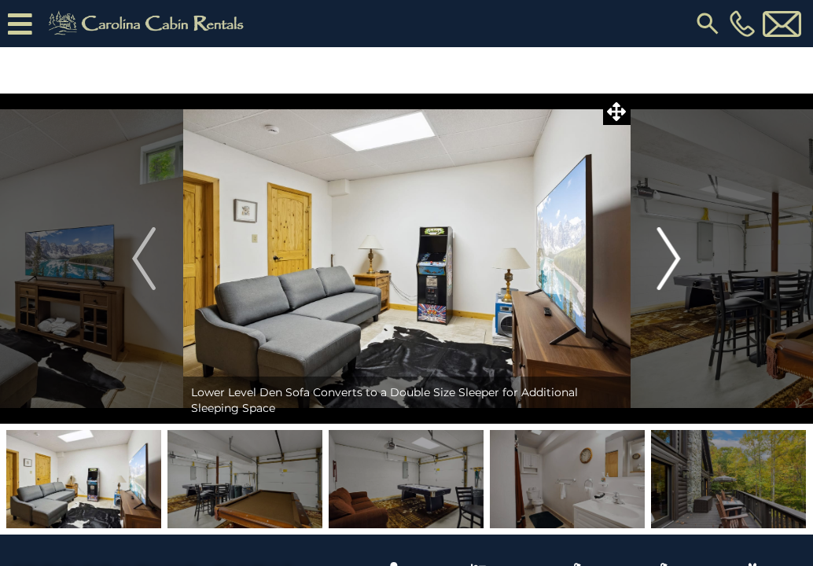
click at [672, 256] on img "Next" at bounding box center [669, 258] width 24 height 63
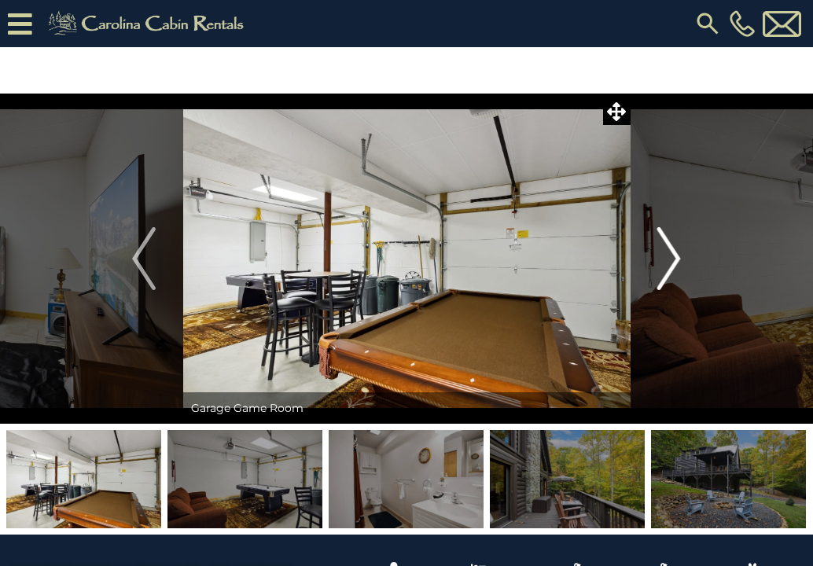
click at [672, 256] on img "Next" at bounding box center [669, 258] width 24 height 63
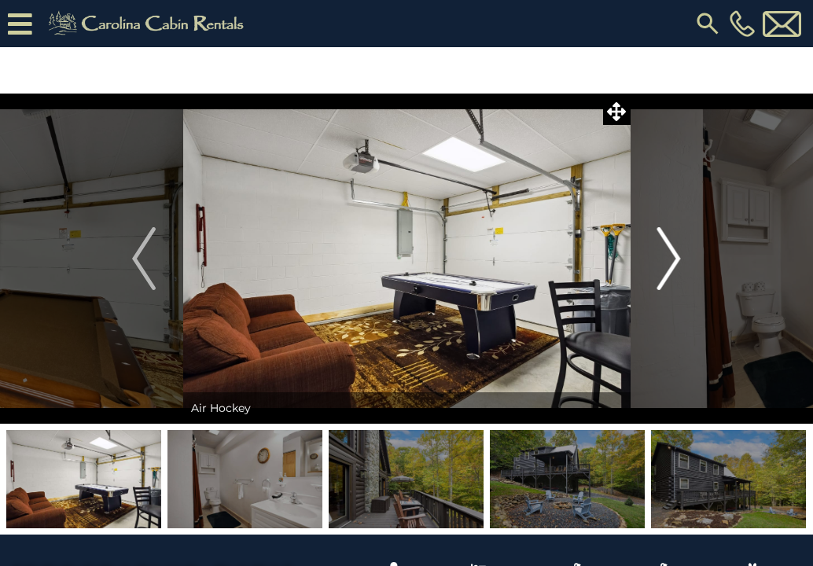
click at [672, 256] on img "Next" at bounding box center [669, 258] width 24 height 63
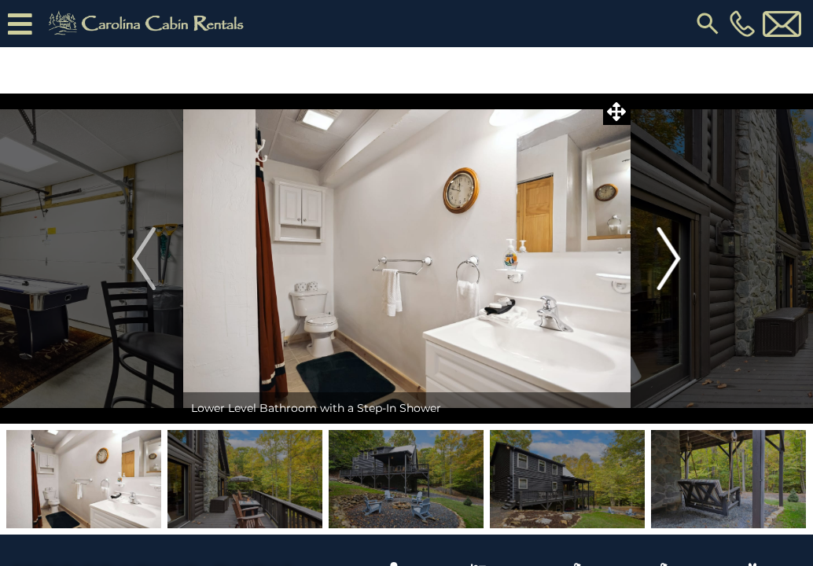
click at [672, 256] on img "Next" at bounding box center [669, 258] width 24 height 63
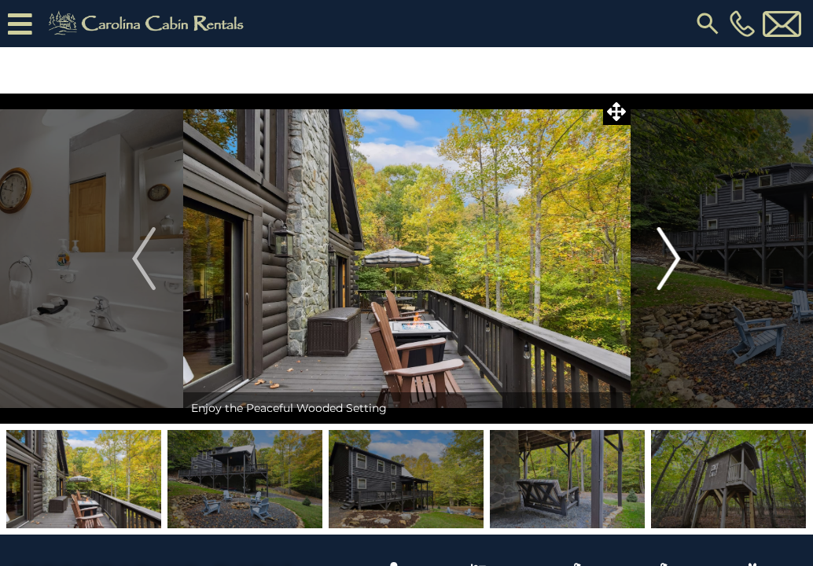
click at [672, 256] on img "Next" at bounding box center [669, 258] width 24 height 63
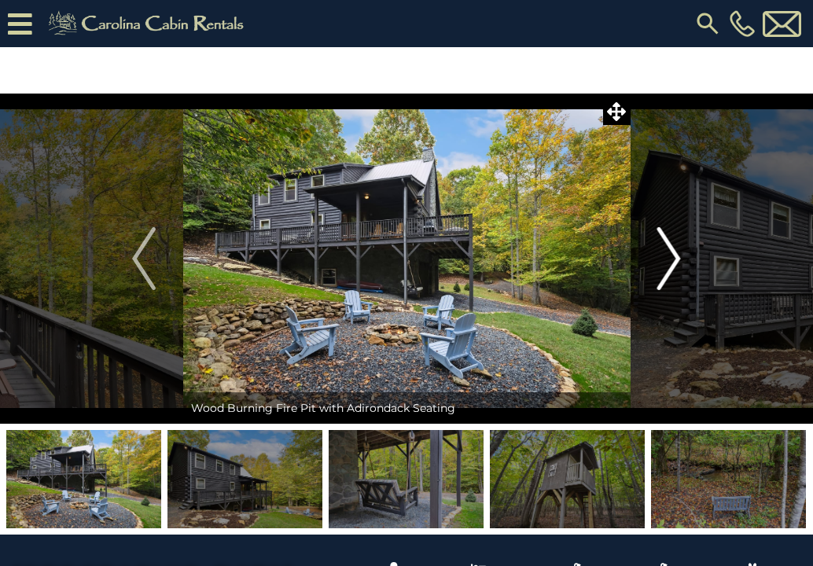
click at [672, 256] on img "Next" at bounding box center [669, 258] width 24 height 63
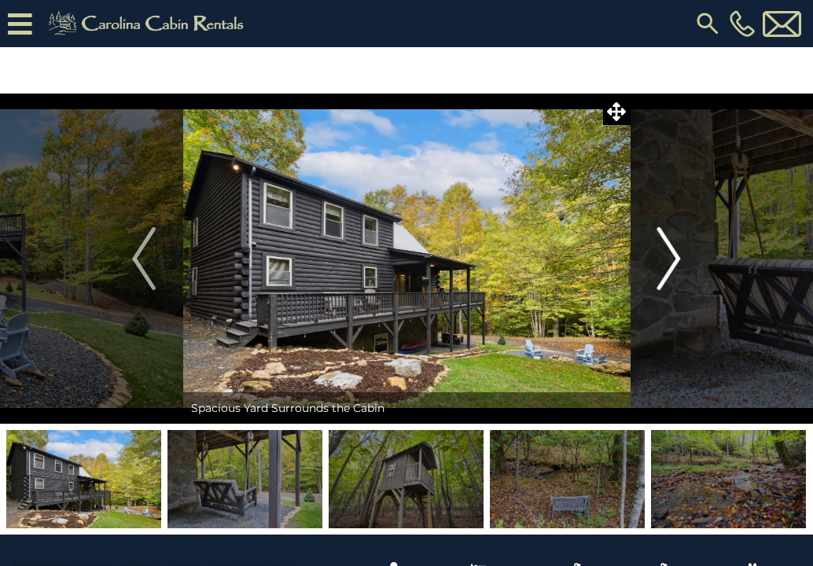
click at [672, 256] on img "Next" at bounding box center [669, 258] width 24 height 63
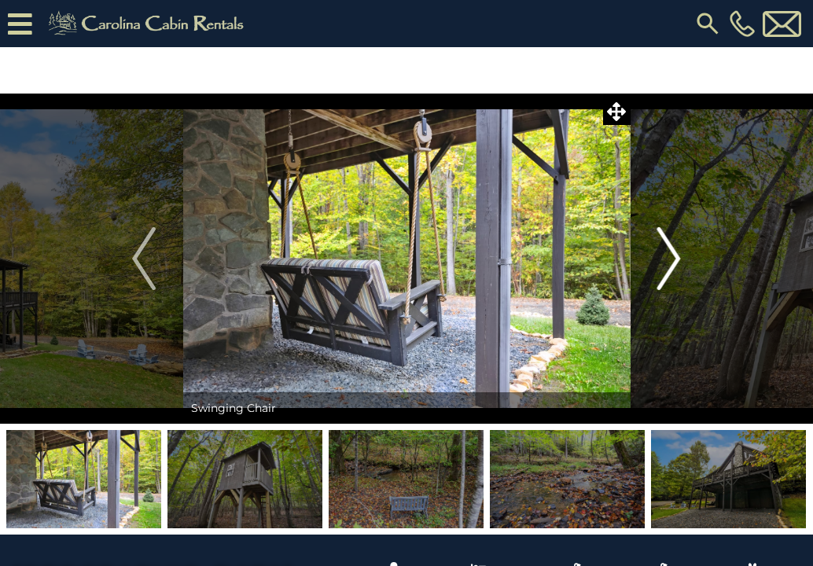
click at [672, 256] on img "Next" at bounding box center [669, 258] width 24 height 63
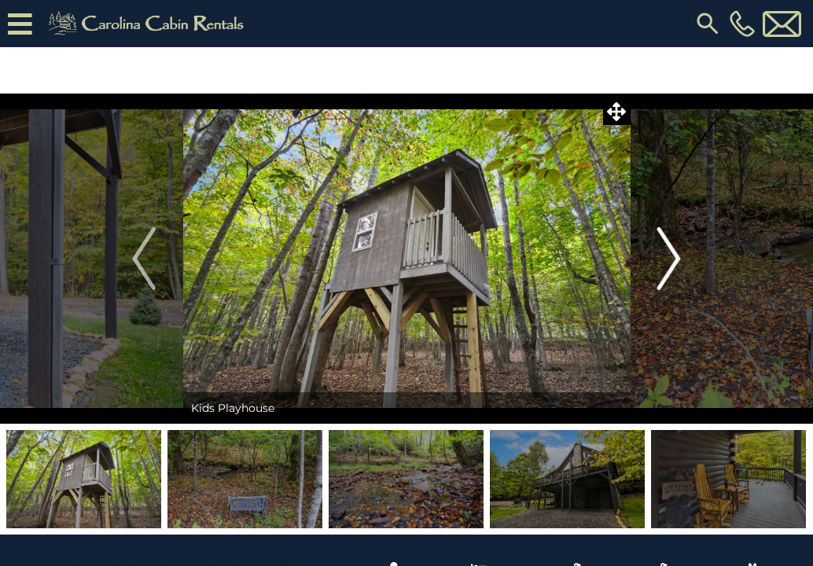
click at [672, 256] on img "Next" at bounding box center [669, 258] width 24 height 63
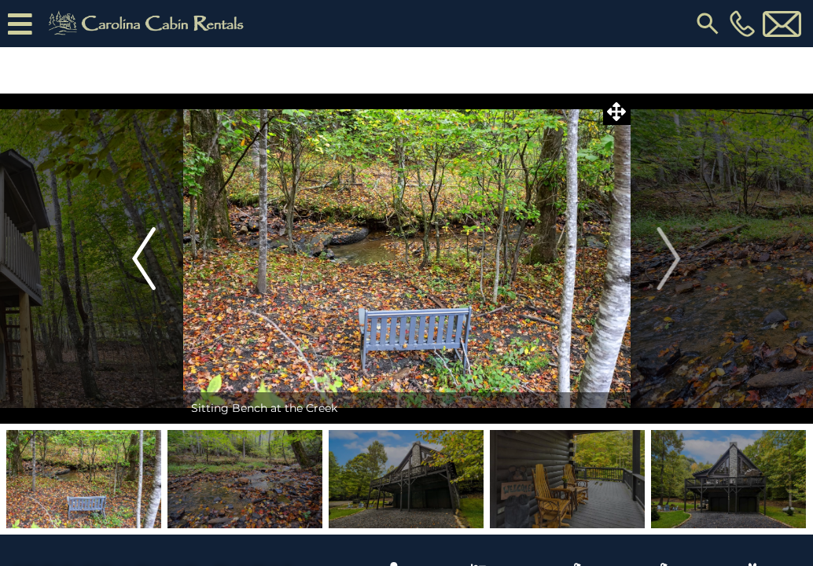
click at [155, 254] on img "Previous" at bounding box center [144, 258] width 24 height 63
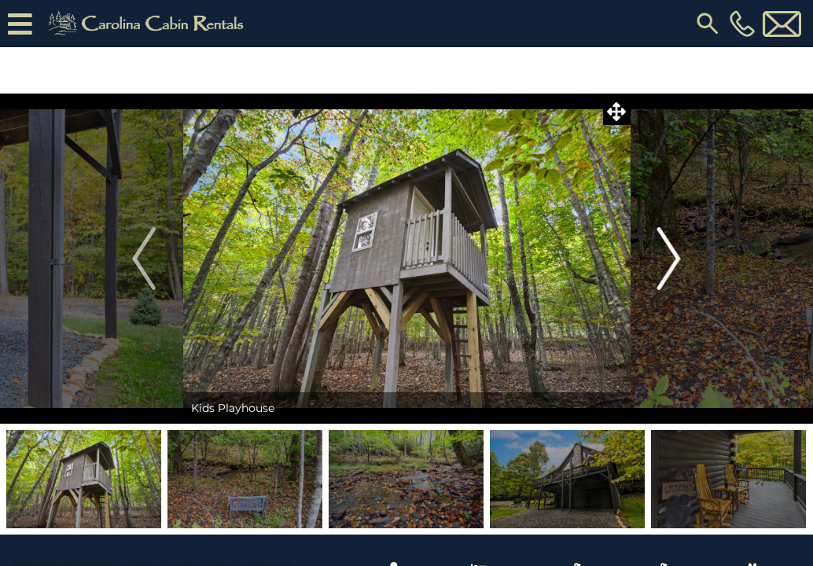
click at [668, 268] on img "Next" at bounding box center [669, 258] width 24 height 63
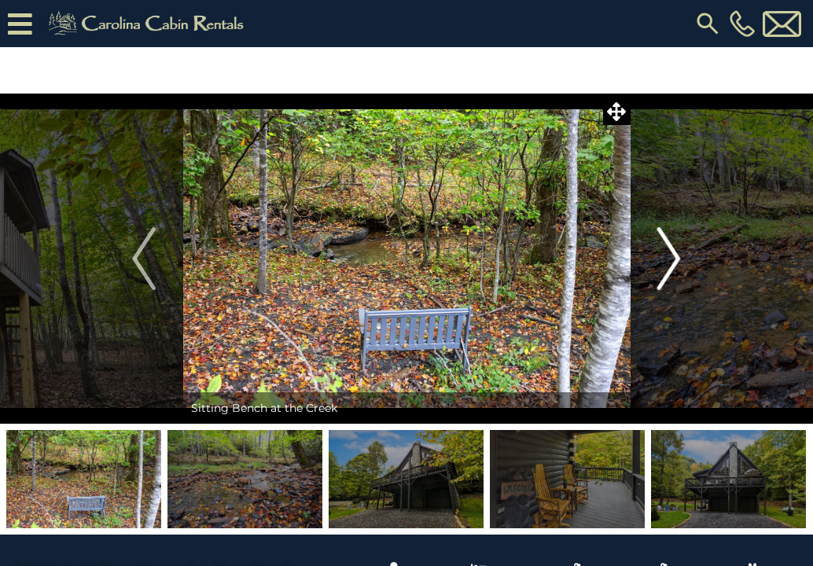
click at [668, 268] on img "Next" at bounding box center [669, 258] width 24 height 63
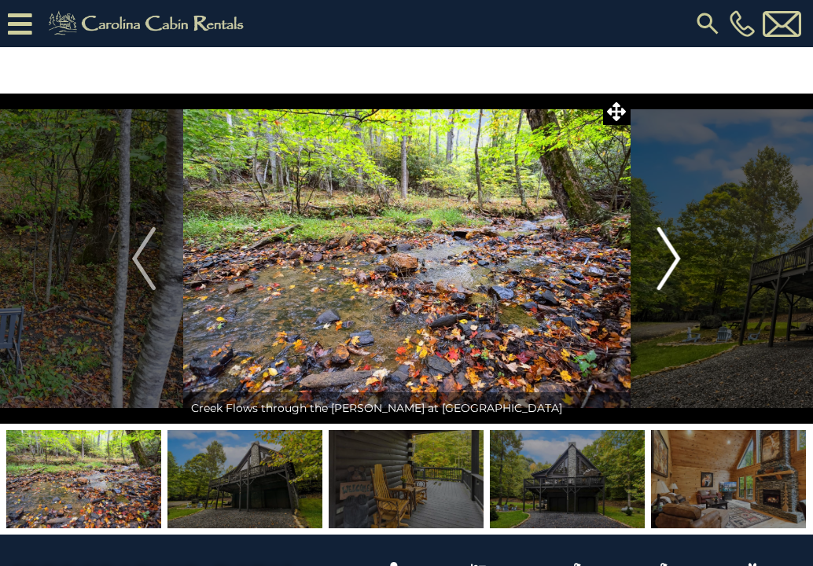
click at [668, 268] on img "Next" at bounding box center [669, 258] width 24 height 63
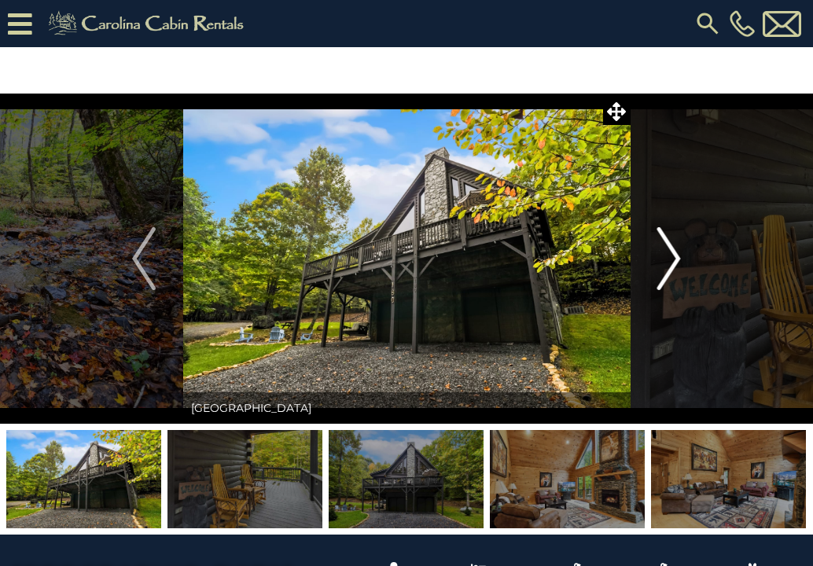
click at [668, 268] on img "Next" at bounding box center [669, 258] width 24 height 63
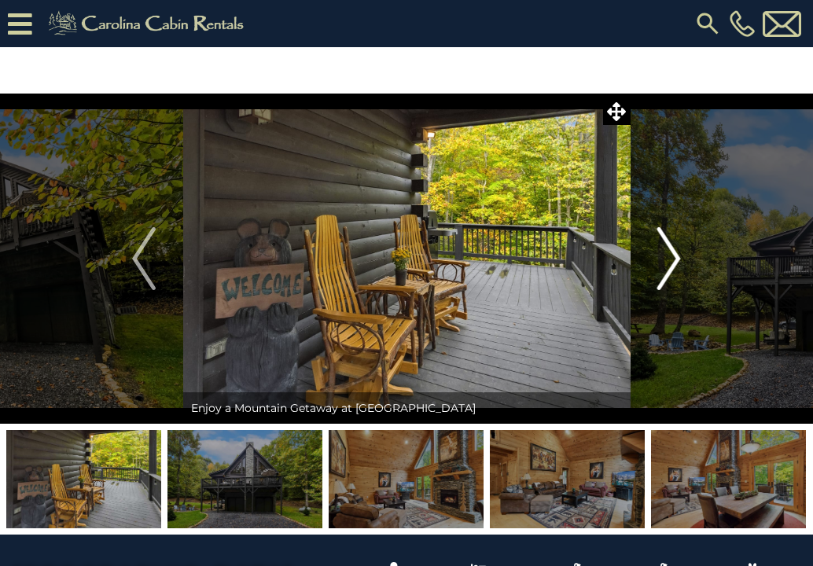
click at [668, 268] on img "Next" at bounding box center [669, 258] width 24 height 63
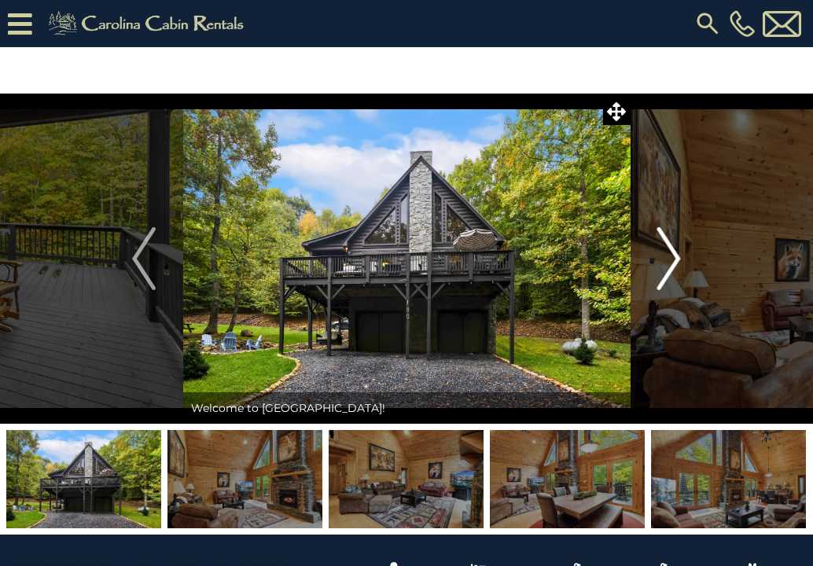
click at [668, 268] on img "Next" at bounding box center [669, 258] width 24 height 63
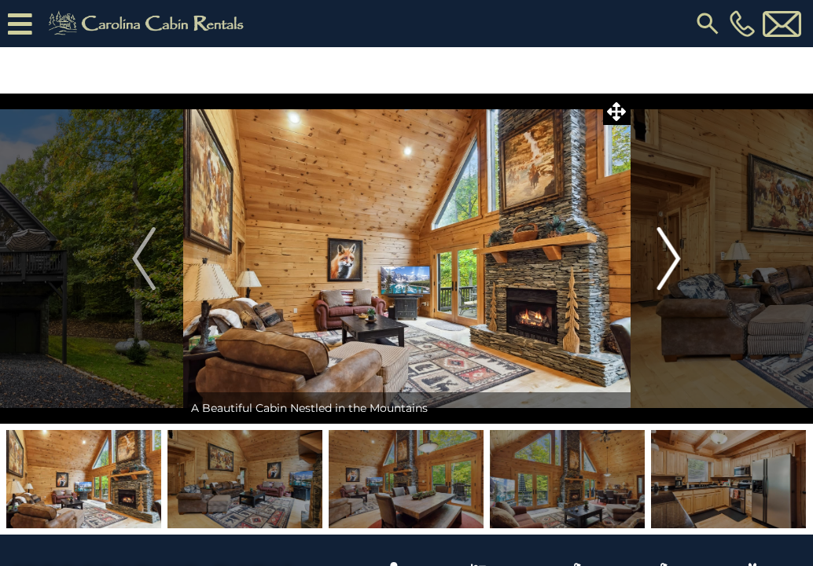
click at [668, 268] on img "Next" at bounding box center [669, 258] width 24 height 63
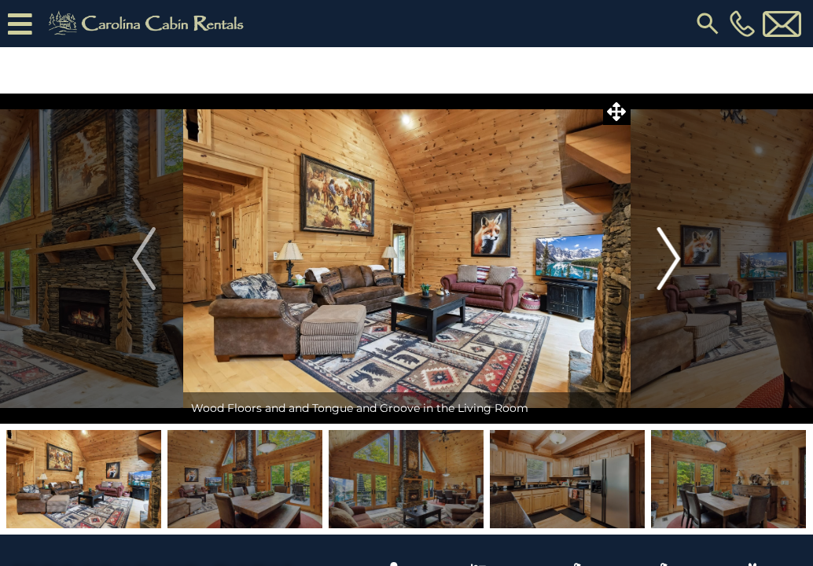
click at [668, 268] on img "Next" at bounding box center [669, 258] width 24 height 63
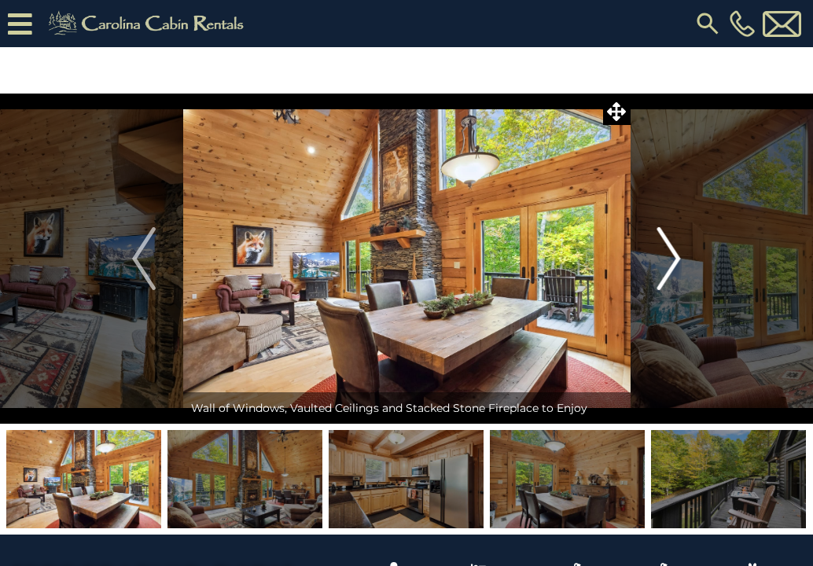
click at [645, 205] on button "Next" at bounding box center [669, 259] width 79 height 330
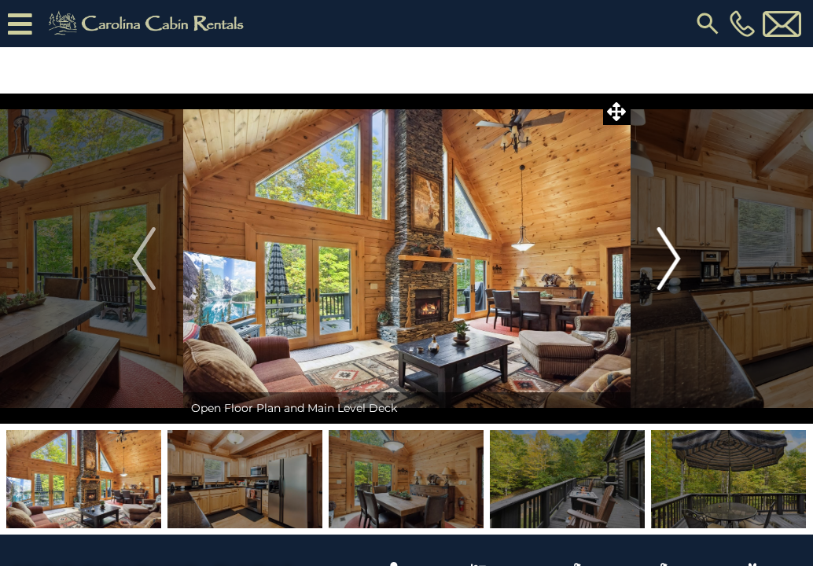
click at [645, 205] on button "Next" at bounding box center [669, 259] width 79 height 330
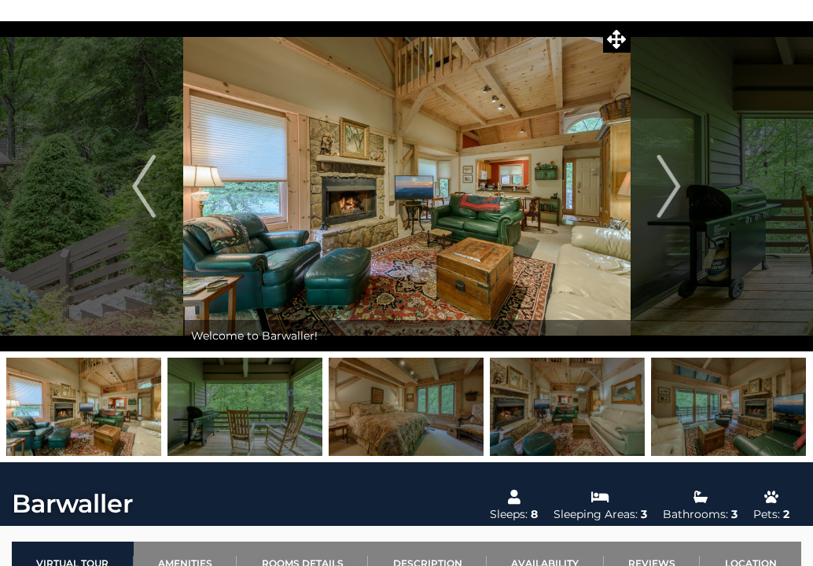
scroll to position [57, 0]
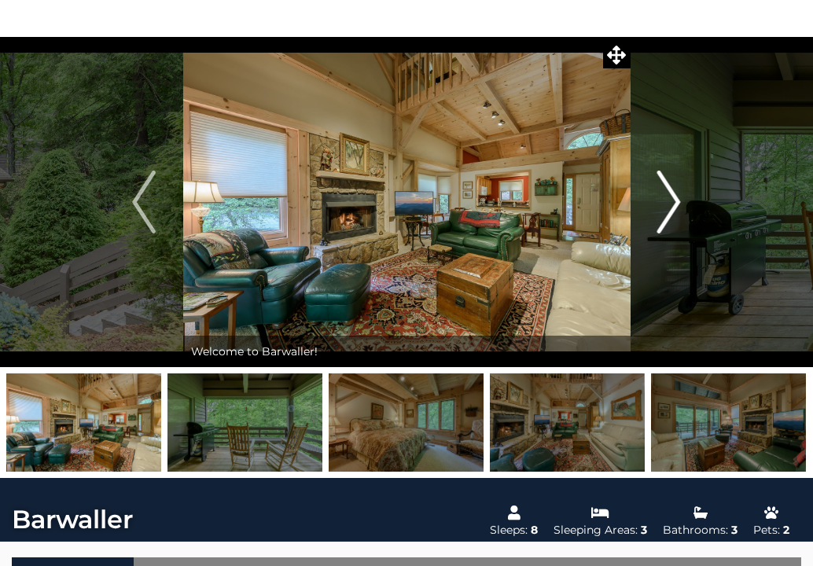
click at [656, 222] on button "Next" at bounding box center [669, 202] width 79 height 330
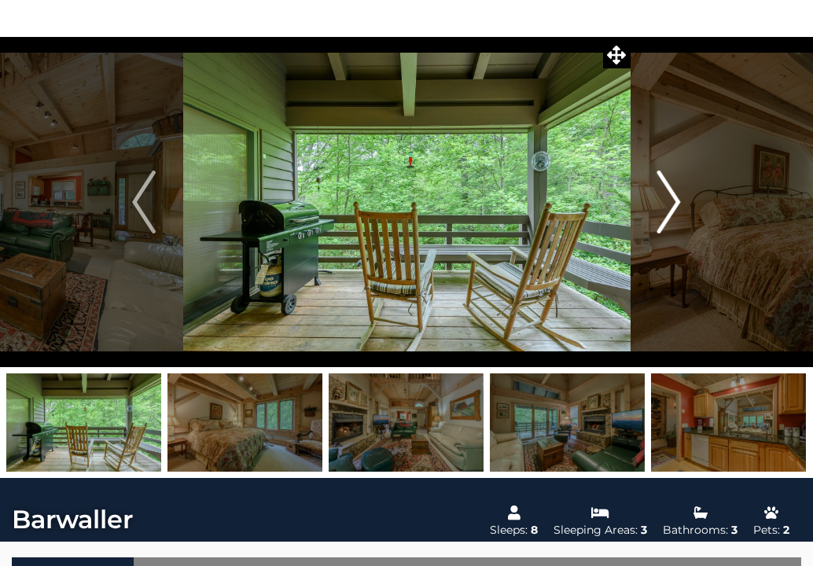
click at [656, 222] on button "Next" at bounding box center [669, 202] width 79 height 330
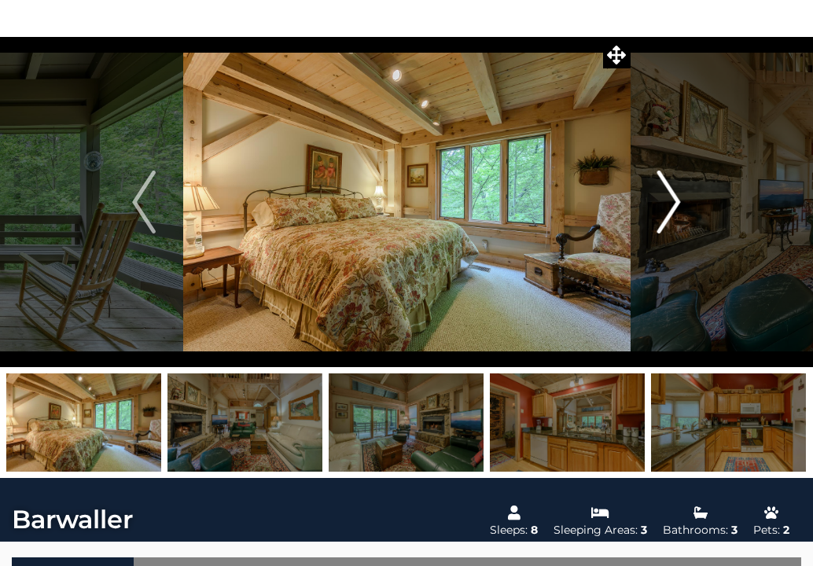
click at [656, 222] on button "Next" at bounding box center [669, 202] width 79 height 330
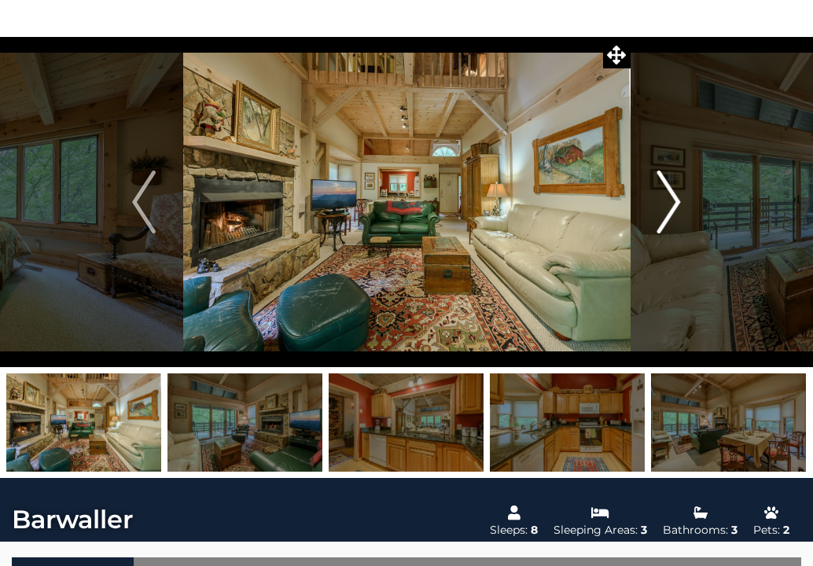
click at [656, 222] on button "Next" at bounding box center [669, 202] width 79 height 330
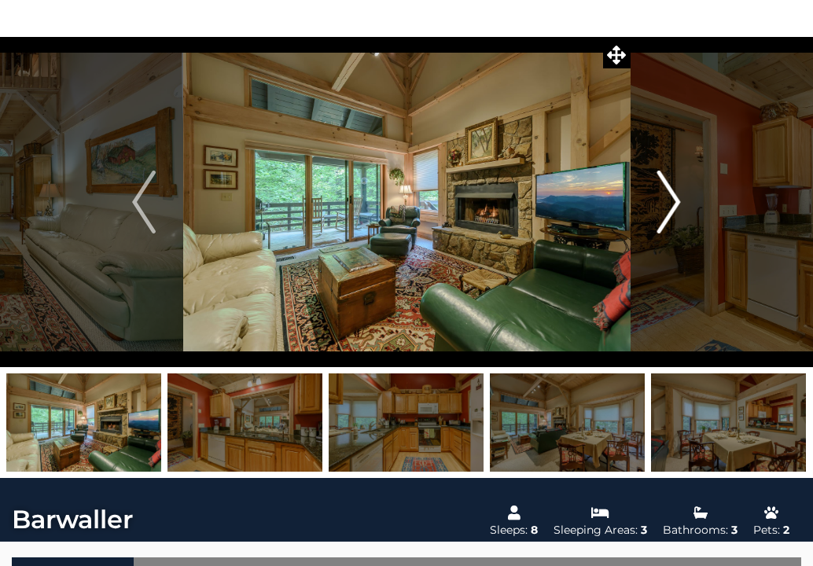
click at [656, 222] on button "Next" at bounding box center [669, 202] width 79 height 330
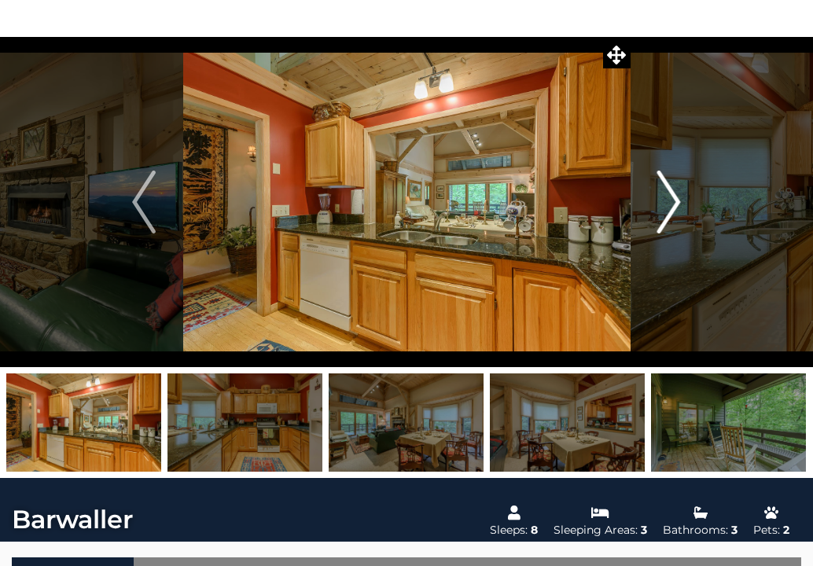
click at [656, 222] on button "Next" at bounding box center [669, 202] width 79 height 330
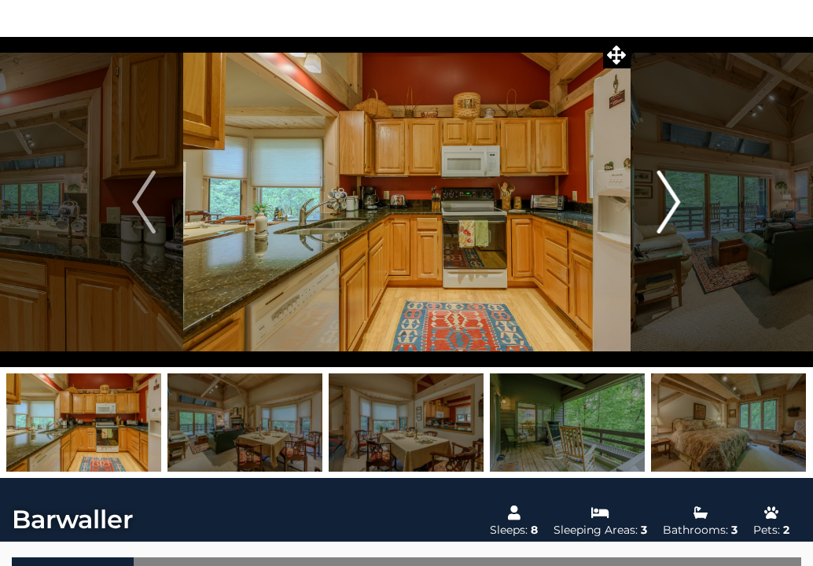
click at [656, 222] on button "Next" at bounding box center [669, 202] width 79 height 330
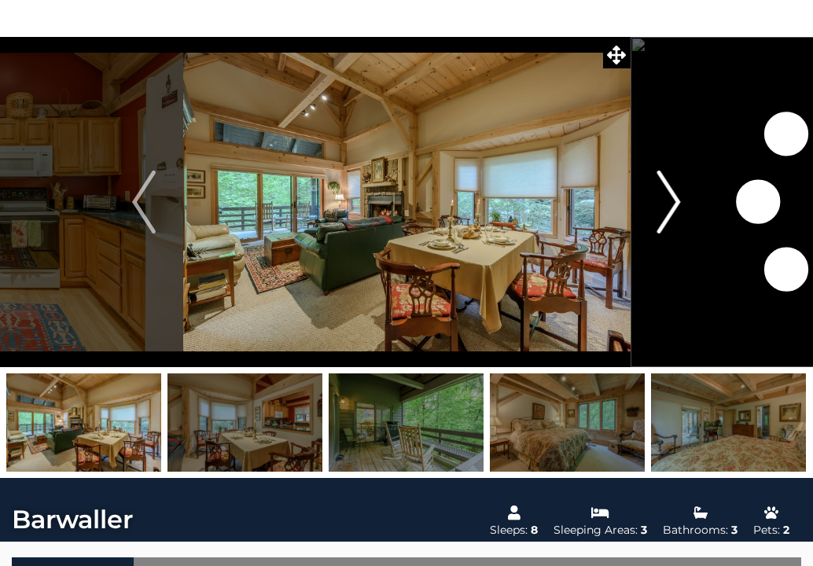
click at [656, 222] on button "Next" at bounding box center [669, 202] width 79 height 330
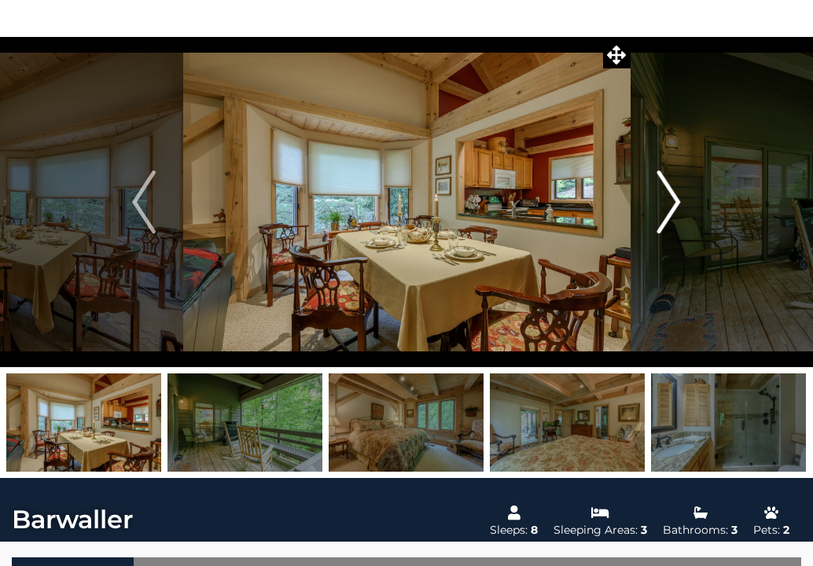
click at [656, 222] on button "Next" at bounding box center [669, 202] width 79 height 330
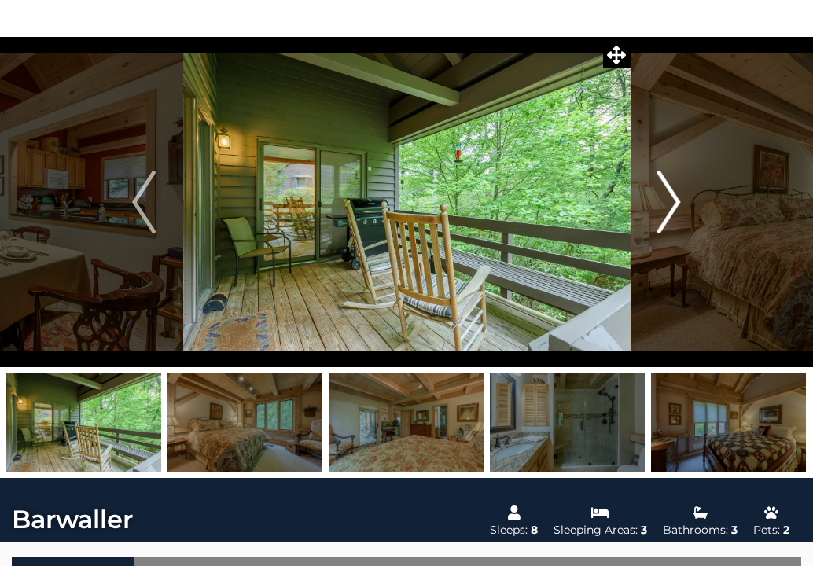
click at [656, 222] on button "Next" at bounding box center [669, 202] width 79 height 330
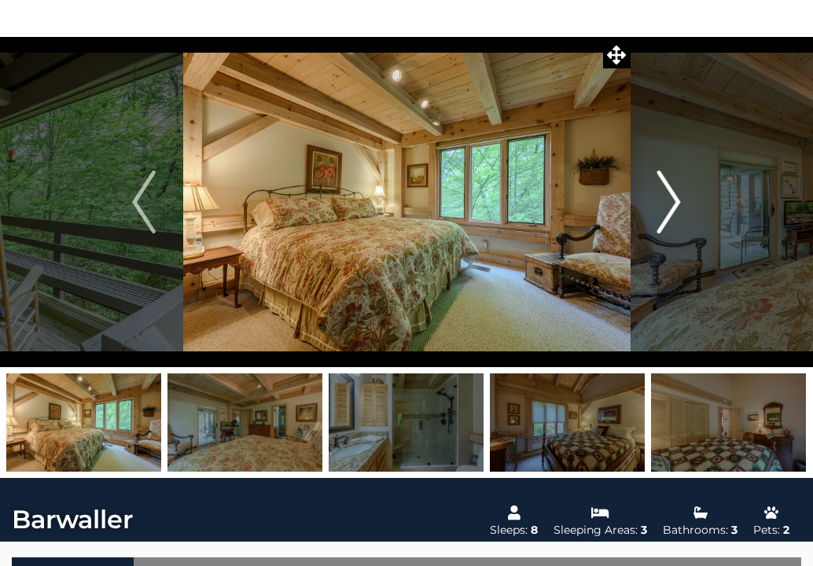
click at [656, 222] on button "Next" at bounding box center [669, 202] width 79 height 330
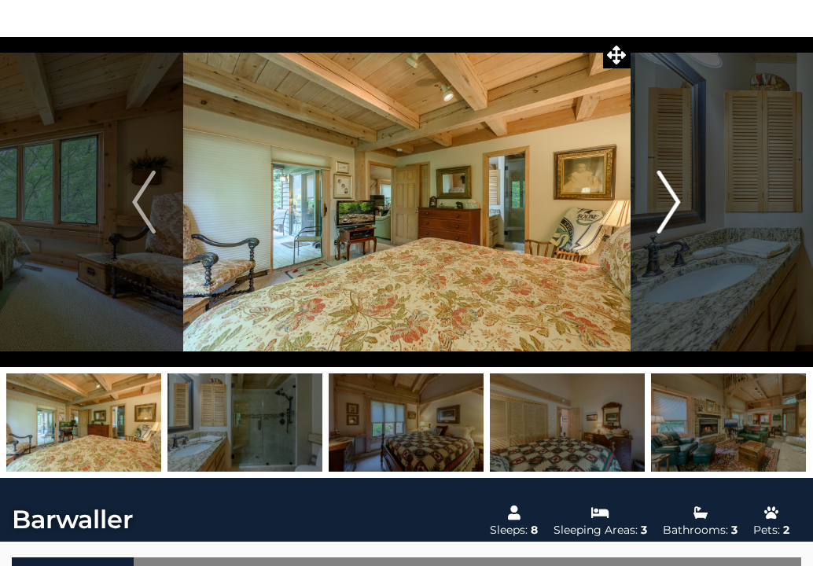
click at [656, 222] on button "Next" at bounding box center [669, 202] width 79 height 330
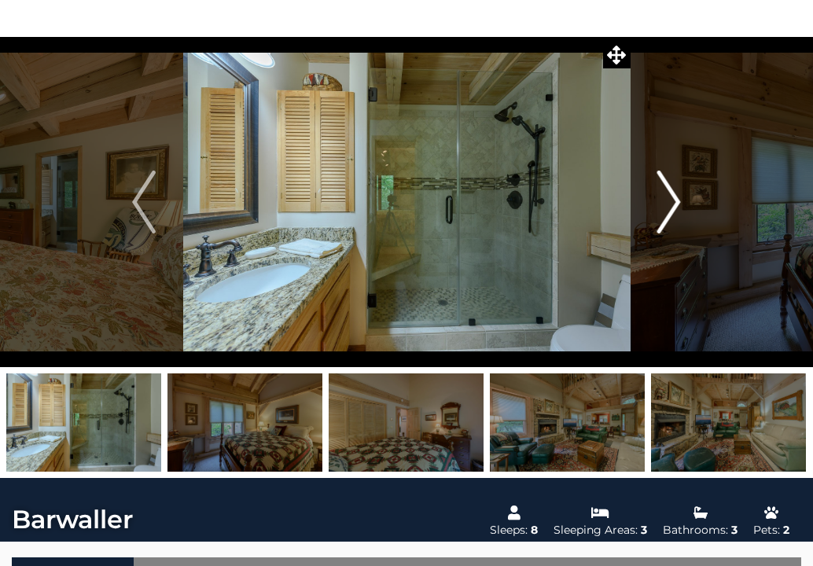
click at [656, 222] on button "Next" at bounding box center [669, 202] width 79 height 330
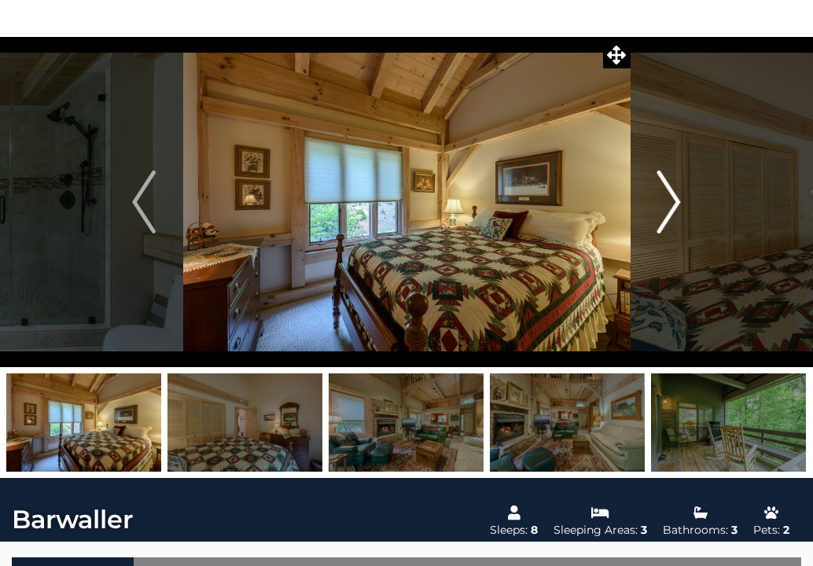
click at [656, 222] on button "Next" at bounding box center [669, 202] width 79 height 330
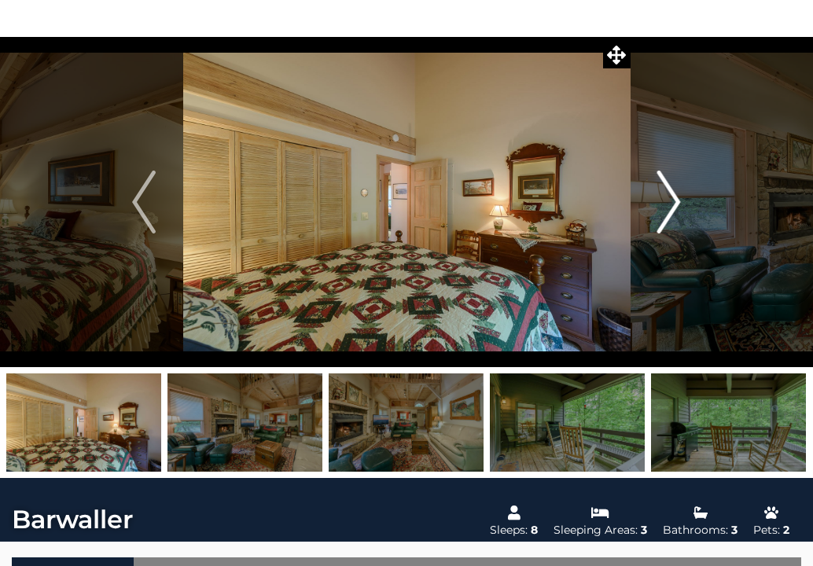
click at [656, 222] on button "Next" at bounding box center [669, 202] width 79 height 330
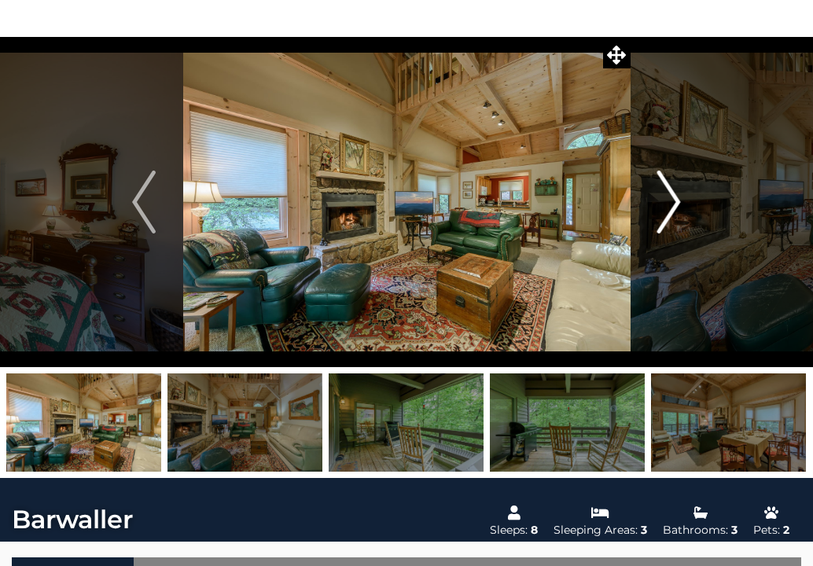
click at [656, 222] on button "Next" at bounding box center [669, 202] width 79 height 330
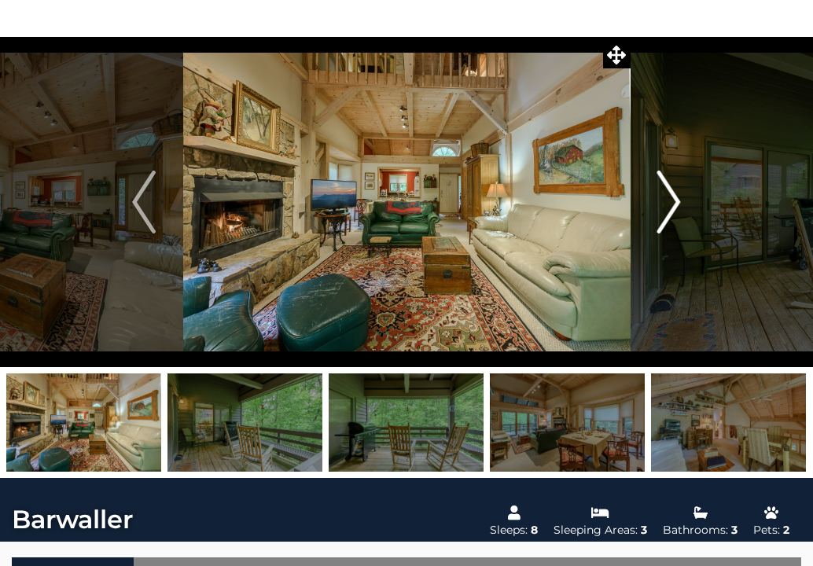
click at [656, 222] on button "Next" at bounding box center [669, 202] width 79 height 330
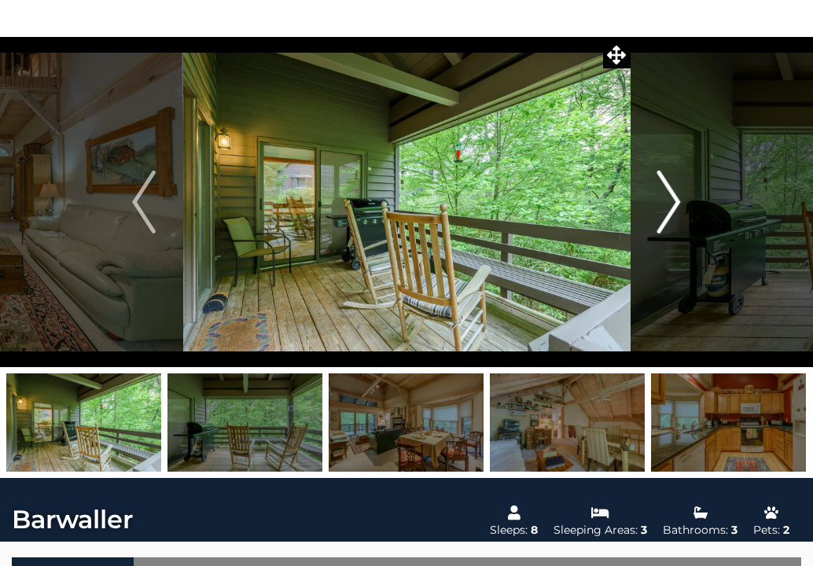
click at [656, 222] on button "Next" at bounding box center [669, 202] width 79 height 330
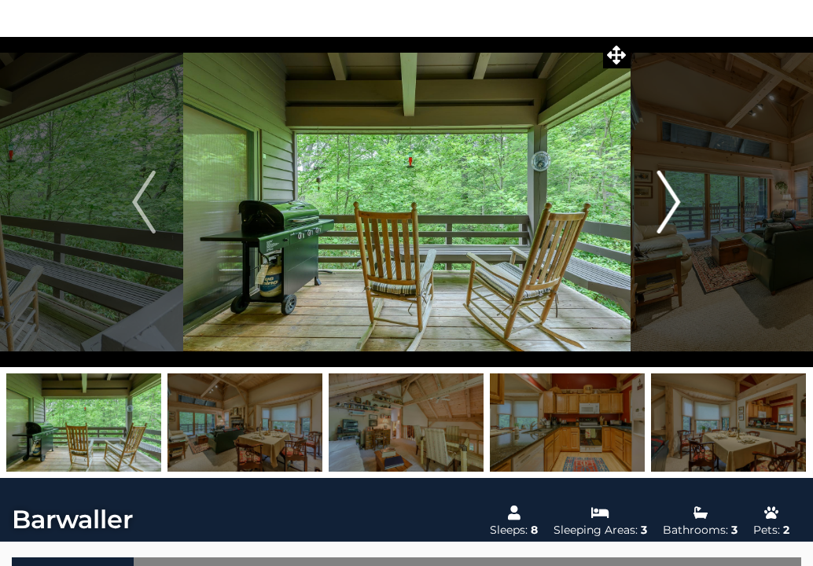
click at [656, 222] on button "Next" at bounding box center [669, 202] width 79 height 330
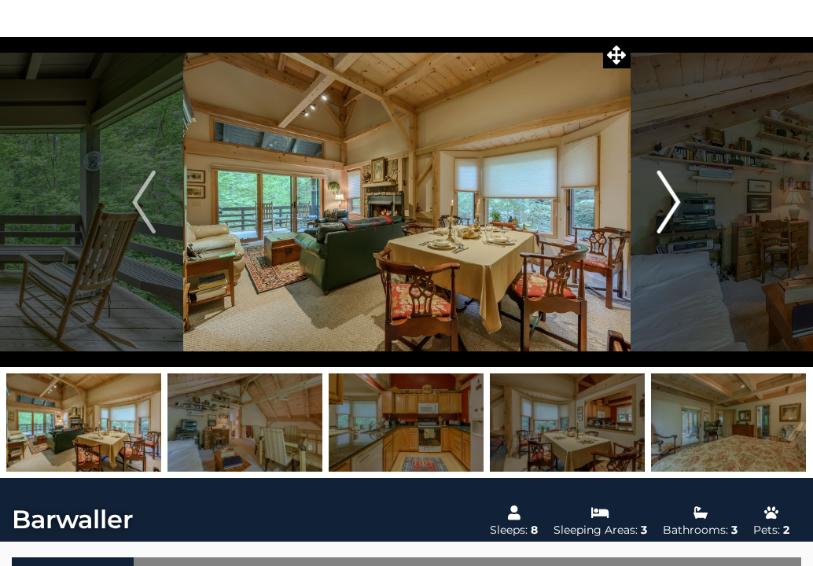
click at [656, 222] on button "Next" at bounding box center [669, 202] width 79 height 330
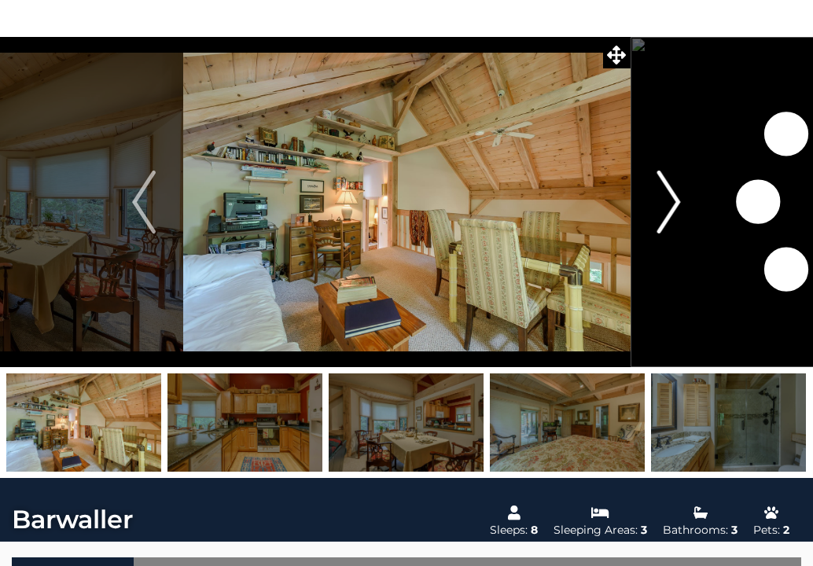
click at [656, 222] on button "Next" at bounding box center [669, 202] width 79 height 330
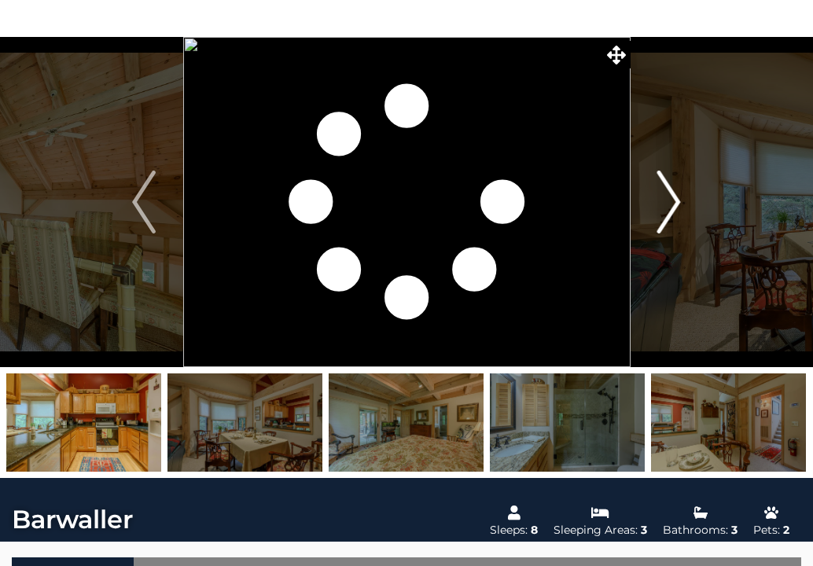
click at [656, 222] on button "Next" at bounding box center [669, 202] width 79 height 330
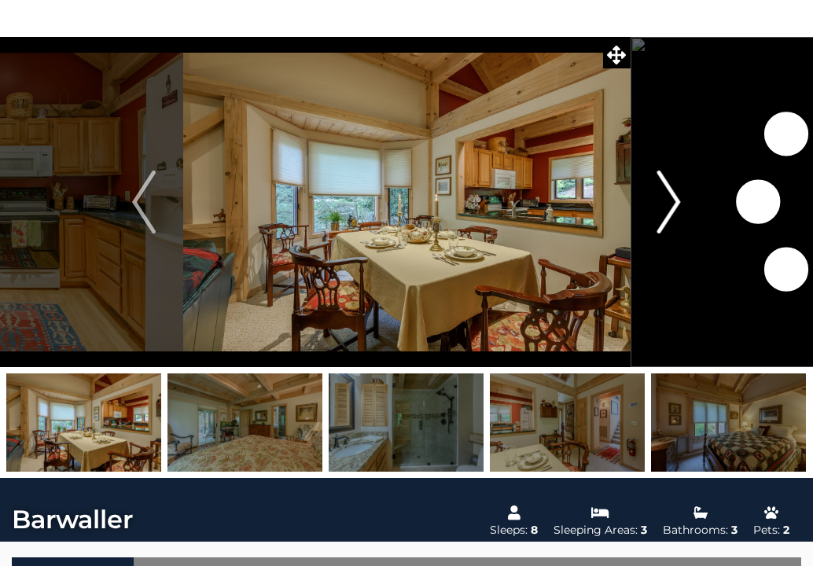
click at [656, 222] on button "Next" at bounding box center [669, 202] width 79 height 330
